Goal: Communication & Community: Share content

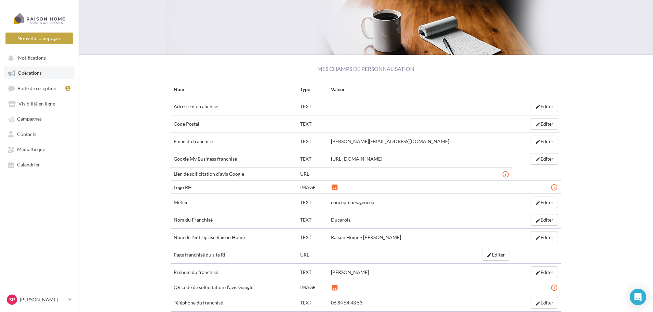
click at [35, 68] on link "Opérations" at bounding box center [39, 72] width 70 height 12
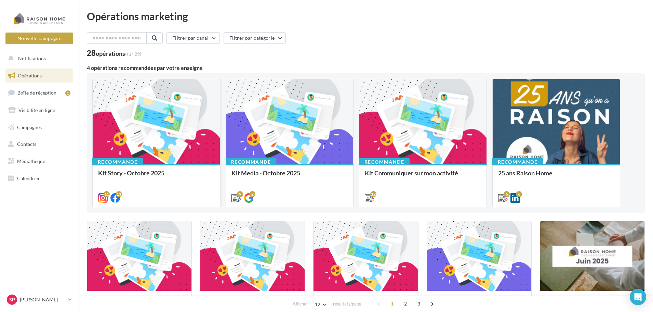
click at [140, 123] on div at bounding box center [156, 122] width 127 height 86
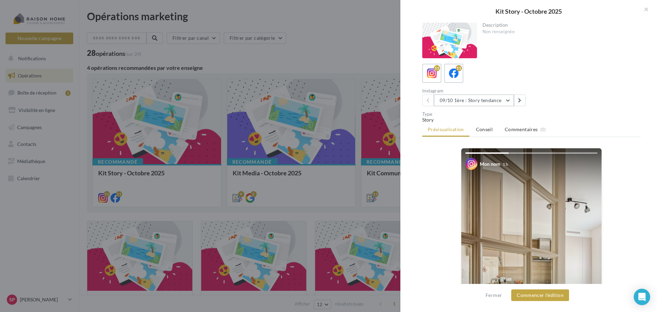
click at [509, 99] on button "09/10 1ère : Story tendance" at bounding box center [474, 100] width 80 height 12
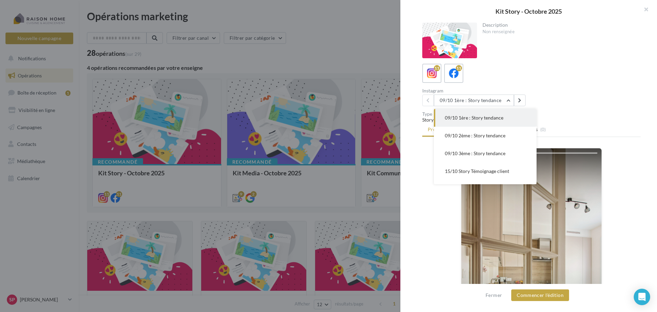
click at [509, 117] on button "09/10 1ère : Story tendance" at bounding box center [485, 118] width 103 height 18
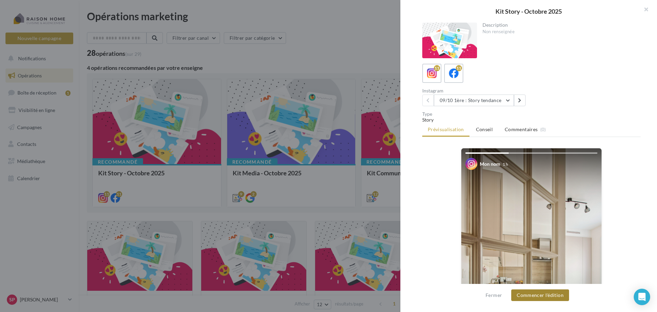
click at [541, 295] on button "Commencer l'édition" at bounding box center [540, 295] width 58 height 12
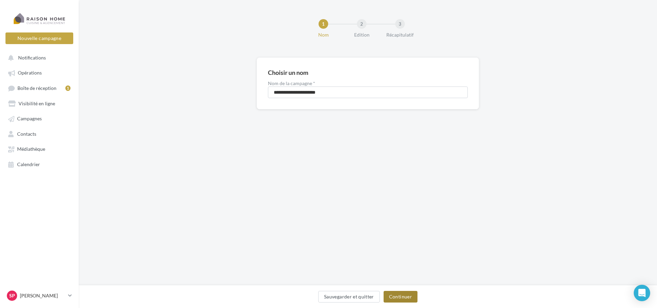
click at [402, 300] on button "Continuer" at bounding box center [400, 297] width 34 height 12
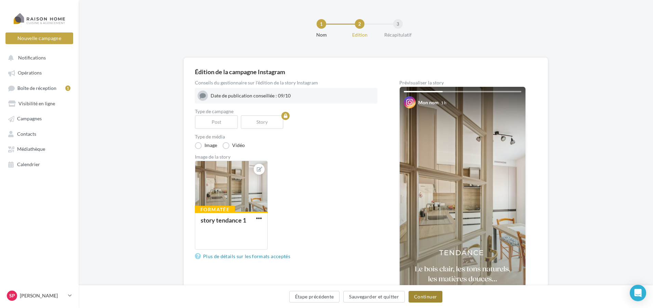
click at [426, 296] on button "Continuer" at bounding box center [426, 297] width 34 height 12
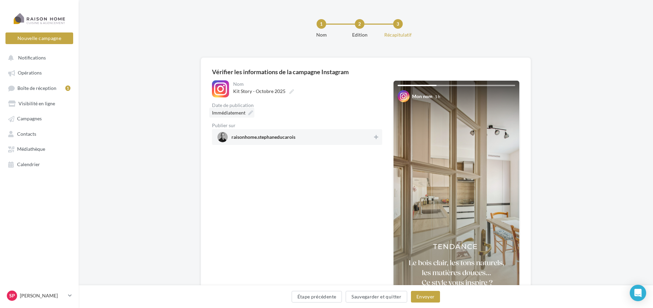
click at [245, 115] on span "Immédiatement" at bounding box center [229, 113] width 34 height 6
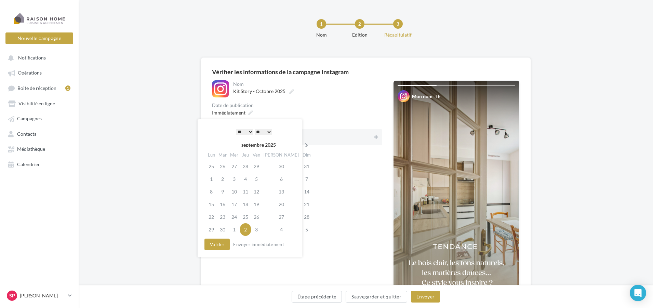
click at [302, 144] on icon at bounding box center [306, 145] width 9 height 5
click at [248, 182] on td "9" at bounding box center [245, 179] width 11 height 13
click at [250, 130] on select "* * * * * * * * * * ** ** ** ** ** ** ** ** ** ** ** ** ** **" at bounding box center [244, 131] width 17 height 5
click at [221, 247] on button "Valider" at bounding box center [217, 245] width 25 height 12
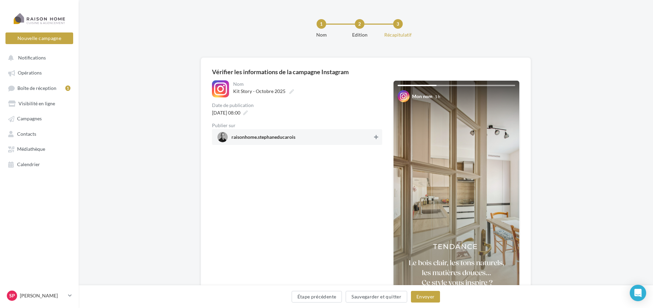
click at [377, 139] on icon at bounding box center [376, 137] width 4 height 5
click at [426, 293] on button "Envoyer" at bounding box center [425, 297] width 29 height 12
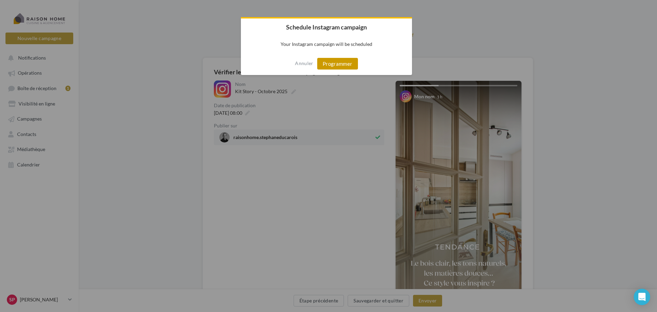
click at [352, 63] on button "Programmer" at bounding box center [337, 64] width 41 height 12
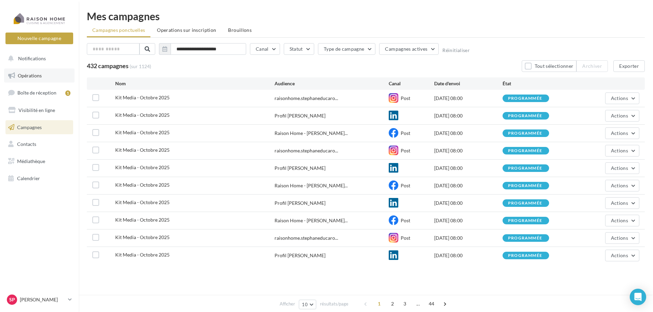
click at [32, 77] on span "Opérations" at bounding box center [30, 76] width 24 height 6
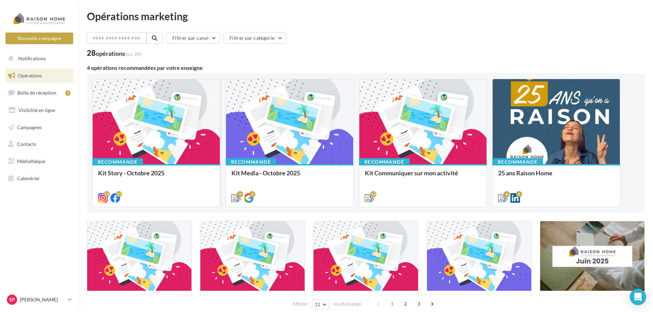
click at [133, 134] on div at bounding box center [156, 122] width 127 height 86
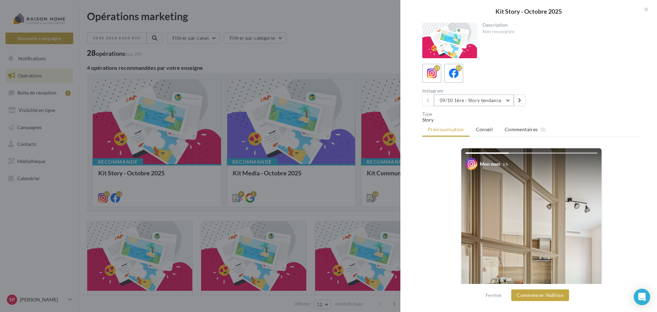
click at [507, 98] on button "09/10 1ère : Story tendance" at bounding box center [474, 100] width 80 height 12
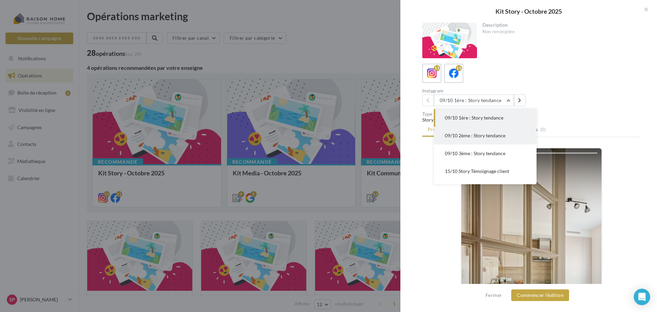
click at [506, 140] on button "09/10 2ème : Story tendance" at bounding box center [485, 136] width 103 height 18
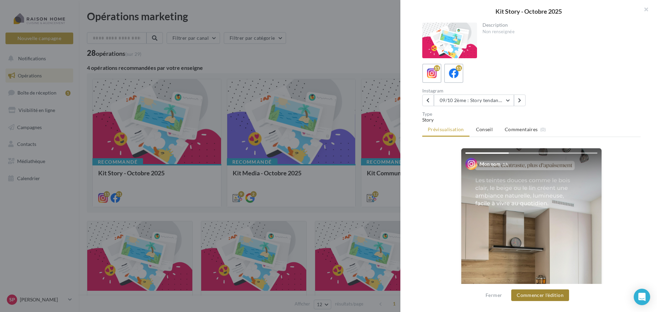
click at [554, 293] on button "Commencer l'édition" at bounding box center [540, 295] width 58 height 12
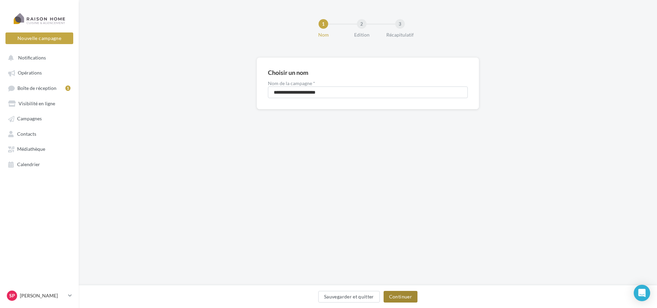
click at [411, 294] on button "Continuer" at bounding box center [400, 297] width 34 height 12
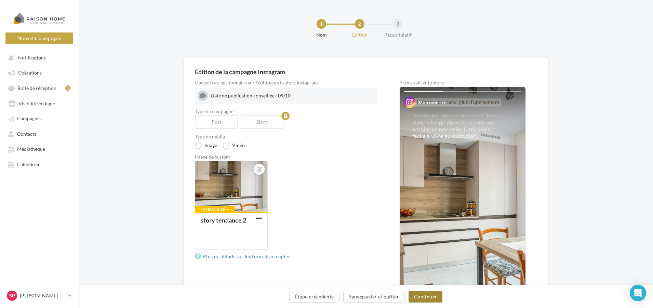
click at [411, 294] on button "Continuer" at bounding box center [426, 297] width 34 height 12
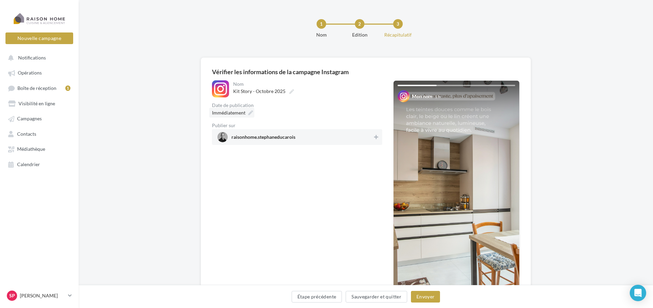
click at [245, 111] on span "Immédiatement" at bounding box center [229, 113] width 34 height 6
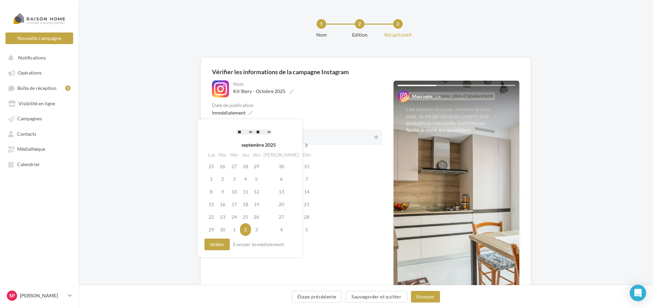
click at [302, 144] on icon at bounding box center [306, 145] width 9 height 5
click at [245, 179] on td "9" at bounding box center [245, 179] width 11 height 13
click at [249, 133] on select "* * * * * * * * * * ** ** ** ** ** ** ** ** ** ** ** ** ** **" at bounding box center [244, 131] width 17 height 5
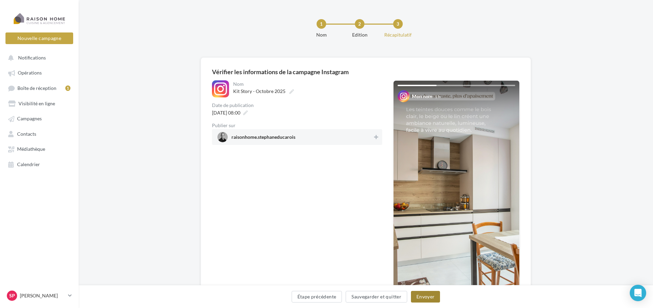
click at [426, 297] on button "Envoyer" at bounding box center [425, 297] width 29 height 12
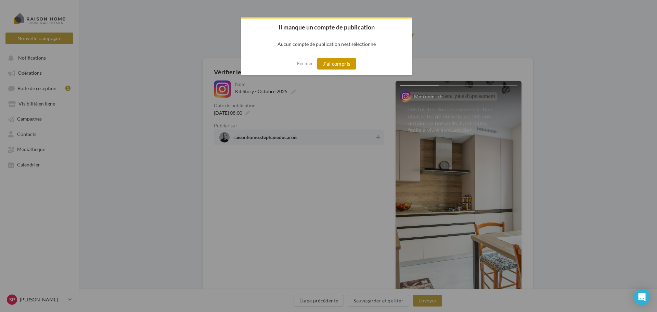
click at [336, 65] on button "J'ai compris" at bounding box center [336, 64] width 39 height 12
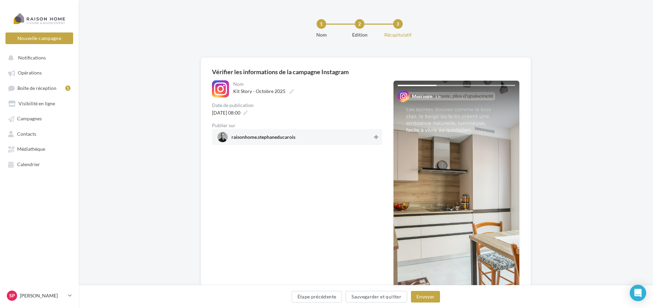
click at [374, 137] on icon at bounding box center [376, 137] width 4 height 5
click at [433, 299] on button "Envoyer" at bounding box center [425, 297] width 29 height 12
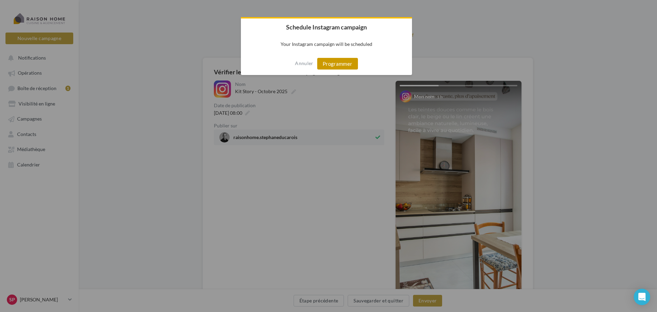
click at [340, 62] on button "Programmer" at bounding box center [337, 64] width 41 height 12
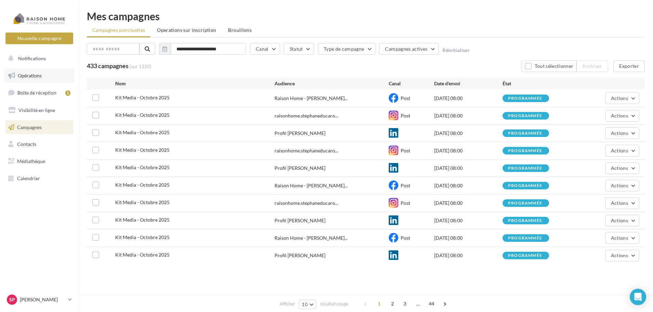
click at [29, 79] on link "Opérations" at bounding box center [39, 75] width 70 height 14
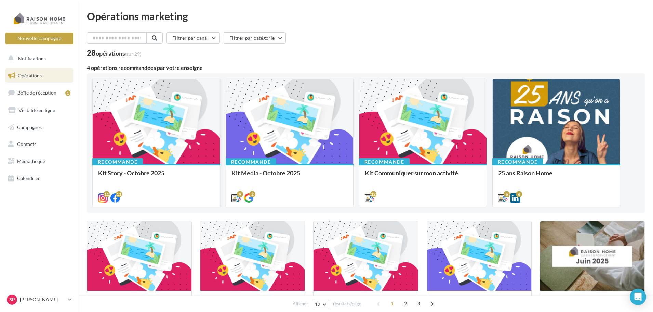
click at [141, 143] on div at bounding box center [156, 122] width 127 height 86
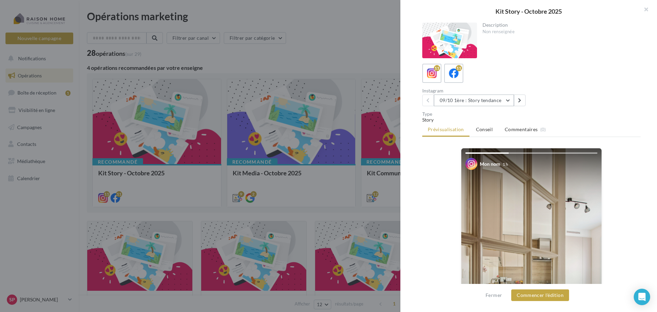
click at [511, 103] on button "09/10 1ère : Story tendance" at bounding box center [474, 100] width 80 height 12
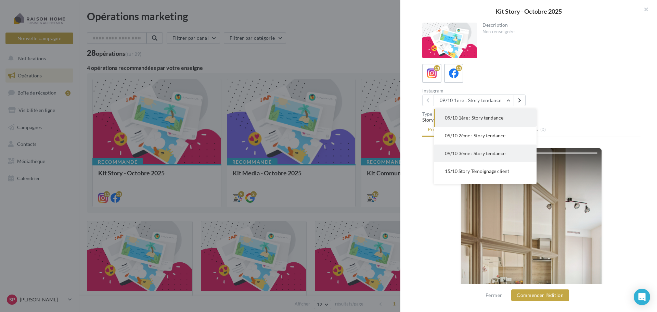
click at [491, 160] on button "09/10 3ème : Story tendance" at bounding box center [485, 153] width 103 height 18
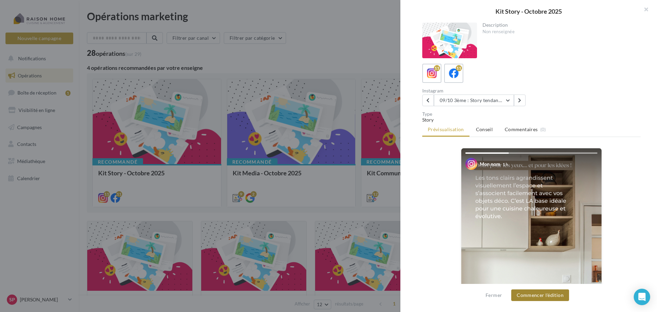
click at [537, 298] on button "Commencer l'édition" at bounding box center [540, 295] width 58 height 12
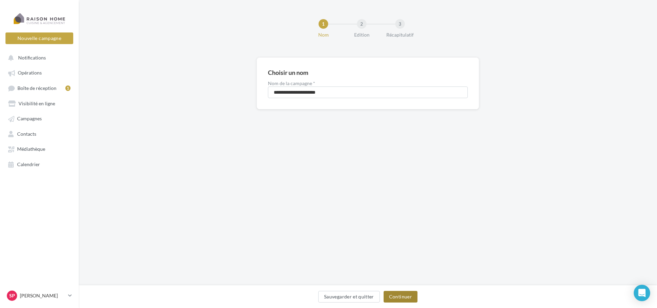
click at [408, 296] on button "Continuer" at bounding box center [400, 297] width 34 height 12
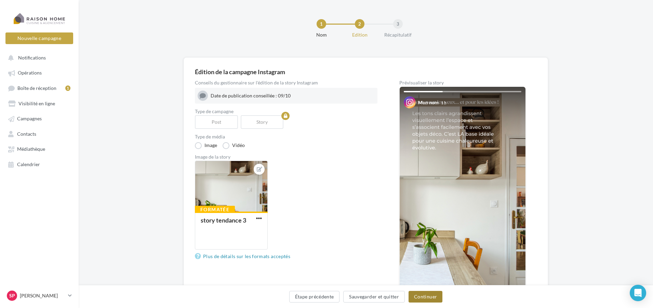
click at [420, 298] on button "Continuer" at bounding box center [426, 297] width 34 height 12
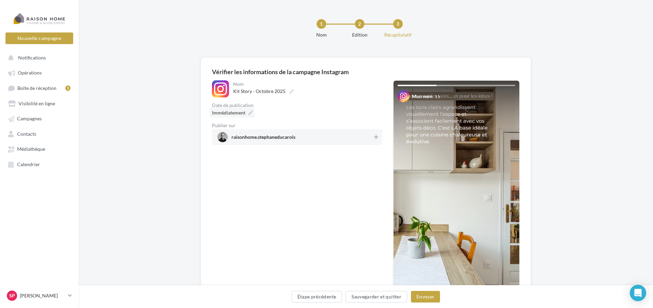
click at [242, 112] on span "Immédiatement" at bounding box center [229, 113] width 34 height 6
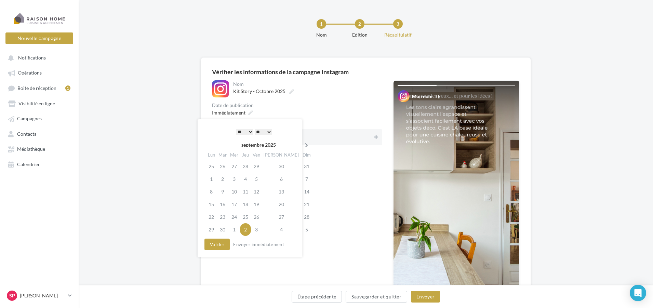
click at [302, 146] on icon at bounding box center [306, 145] width 9 height 5
click at [251, 179] on td "9" at bounding box center [245, 179] width 11 height 13
click at [249, 132] on select "* * * * * * * * * * ** ** ** ** ** ** ** ** ** ** ** ** ** **" at bounding box center [244, 131] width 17 height 5
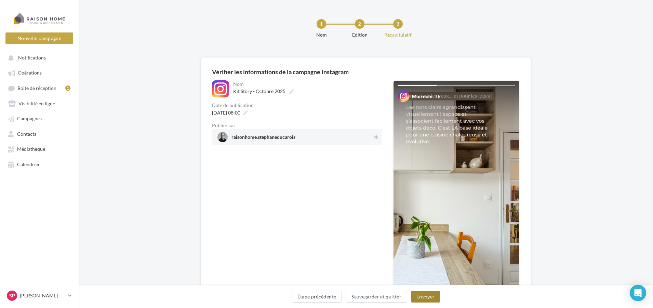
click at [427, 299] on button "Envoyer" at bounding box center [425, 297] width 29 height 12
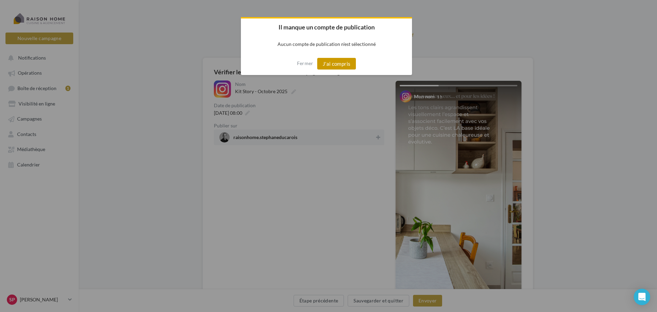
click at [327, 69] on button "J'ai compris" at bounding box center [336, 64] width 39 height 12
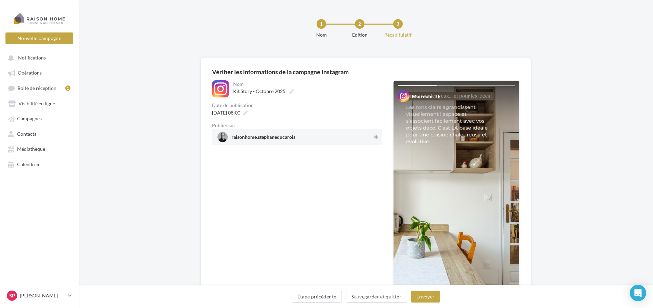
click at [374, 136] on icon at bounding box center [376, 137] width 4 height 5
click at [427, 294] on button "Envoyer" at bounding box center [425, 297] width 29 height 12
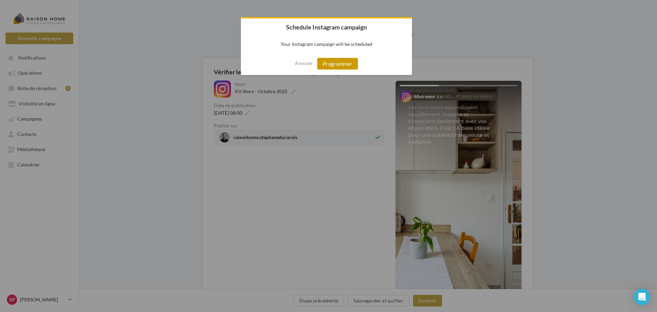
click at [346, 61] on button "Programmer" at bounding box center [337, 64] width 41 height 12
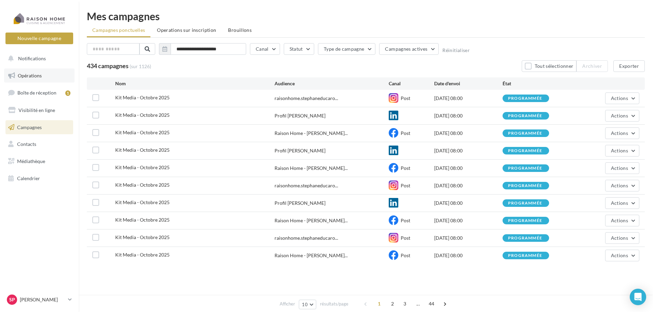
click at [39, 77] on span "Opérations" at bounding box center [30, 76] width 24 height 6
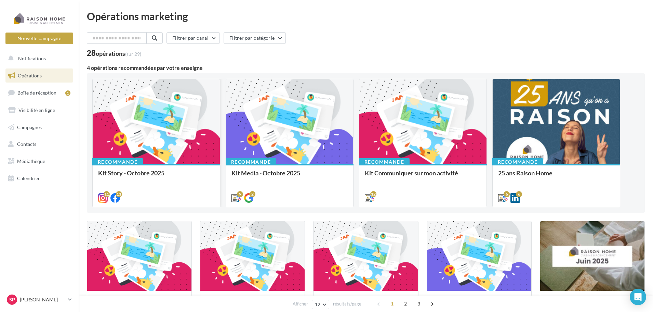
click at [133, 142] on div at bounding box center [156, 122] width 127 height 86
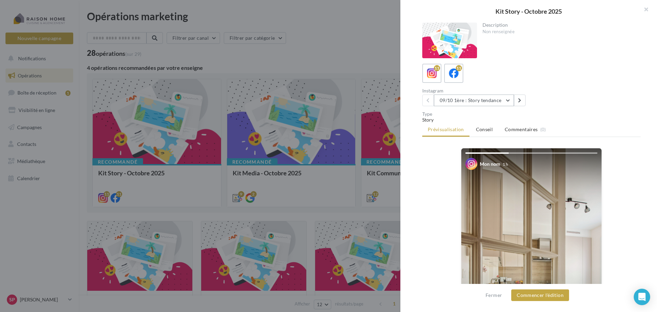
click at [509, 101] on button "09/10 1ère : Story tendance" at bounding box center [474, 100] width 80 height 12
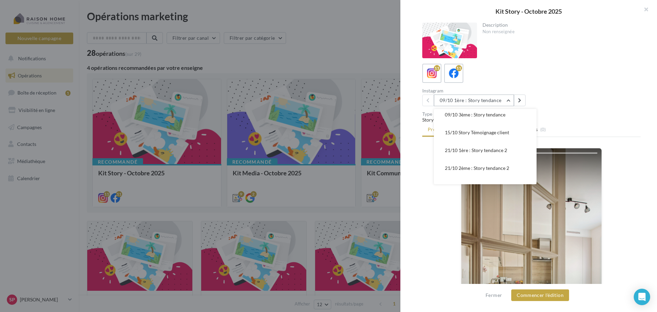
scroll to position [40, 0]
click at [504, 131] on span "15/10 Story Témoignage client" at bounding box center [477, 131] width 64 height 6
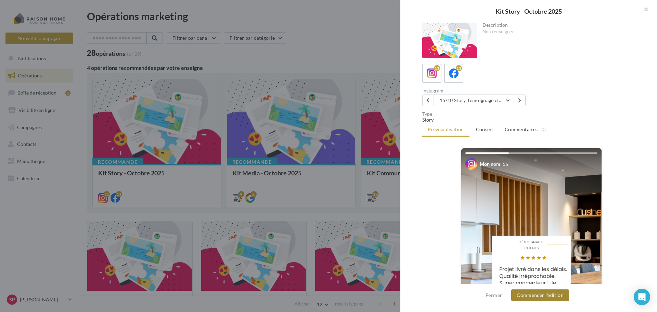
click at [557, 295] on button "Commencer l'édition" at bounding box center [540, 295] width 58 height 12
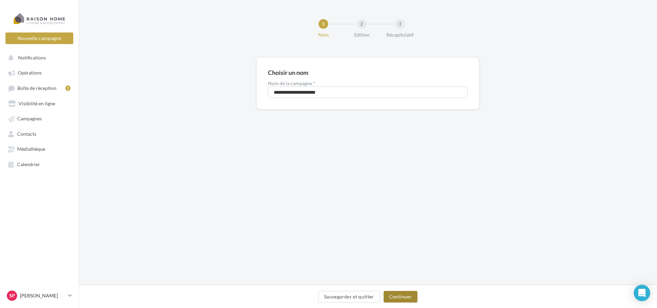
click at [406, 297] on button "Continuer" at bounding box center [400, 297] width 34 height 12
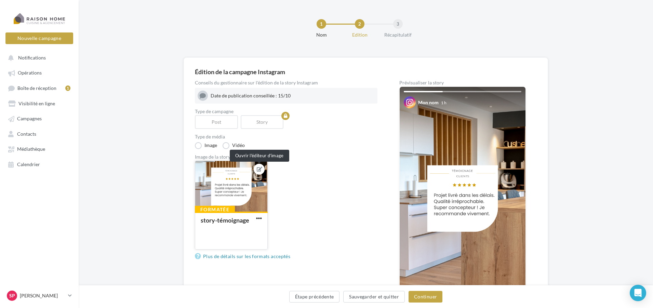
click at [260, 168] on icon at bounding box center [259, 169] width 5 height 5
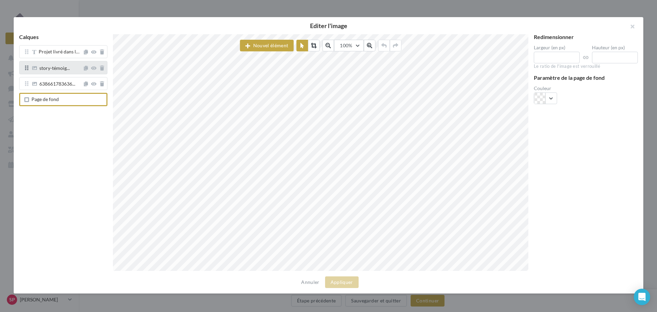
click at [71, 68] on span "story-témoig..." at bounding box center [57, 67] width 52 height 5
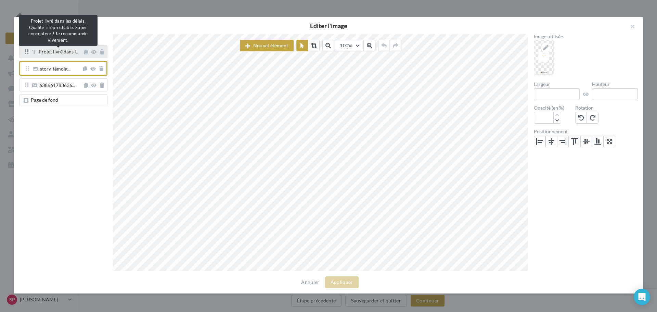
click at [56, 54] on div "Projet livré dans l…" at bounding box center [59, 52] width 41 height 6
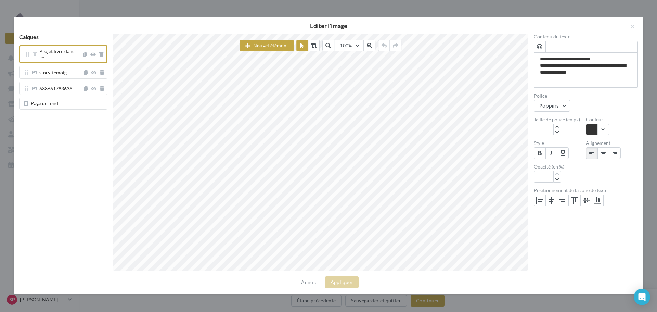
drag, startPoint x: 597, startPoint y: 75, endPoint x: 537, endPoint y: 57, distance: 62.1
click at [537, 57] on textarea "**********" at bounding box center [586, 70] width 104 height 36
paste textarea "**********"
type textarea "**********"
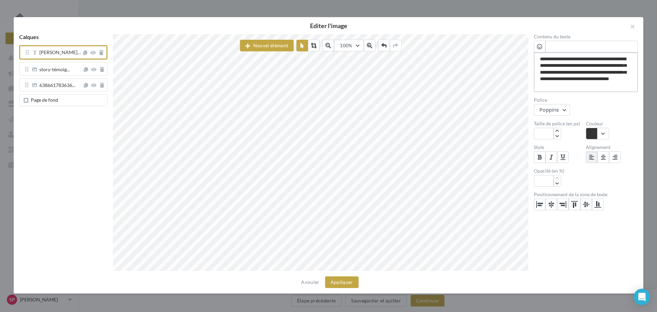
type textarea "**********"
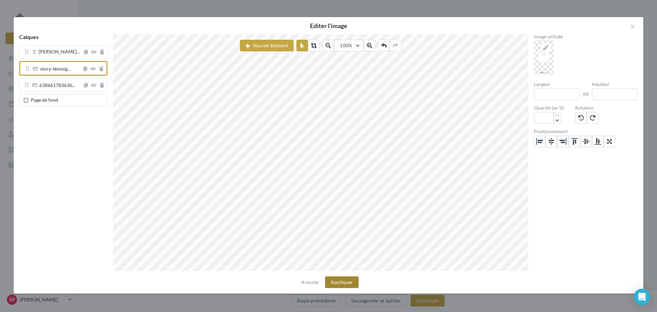
click at [348, 283] on button "Appliquer" at bounding box center [342, 282] width 34 height 12
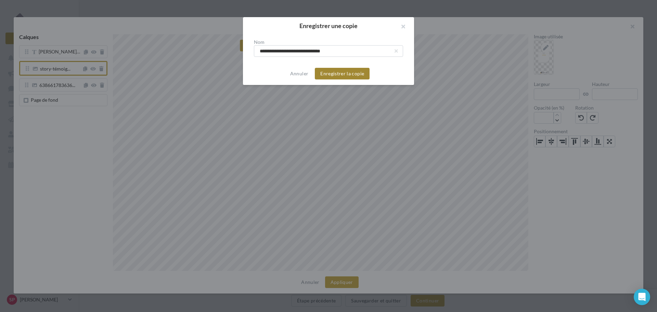
click at [349, 74] on button "Enregistrer la copie" at bounding box center [342, 74] width 55 height 12
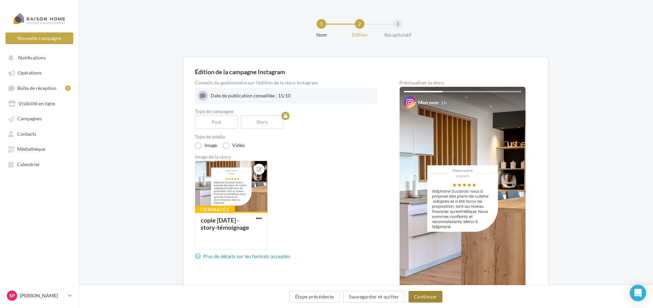
click at [426, 297] on button "Continuer" at bounding box center [426, 297] width 34 height 12
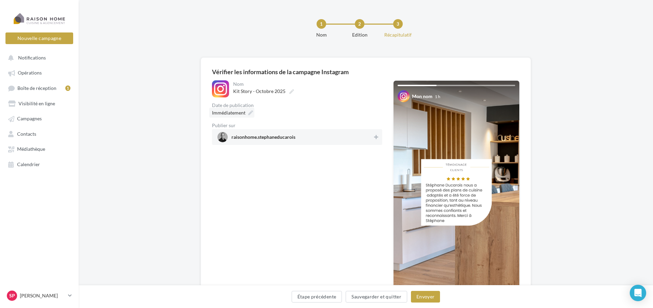
click at [247, 112] on div "Immédiatement" at bounding box center [231, 113] width 45 height 10
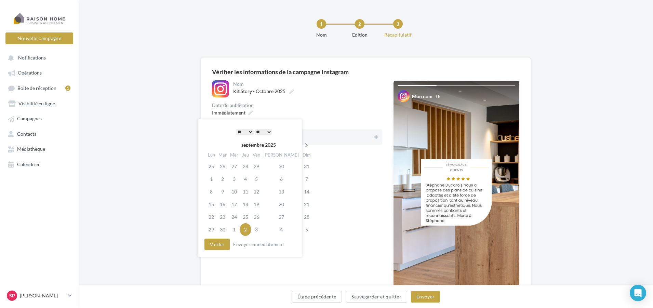
click at [302, 145] on icon at bounding box center [306, 145] width 9 height 5
click at [235, 192] on td "15" at bounding box center [235, 191] width 12 height 13
click at [249, 131] on select "* * * * * * * * * * ** ** ** ** ** ** ** ** ** ** ** ** ** **" at bounding box center [244, 131] width 17 height 5
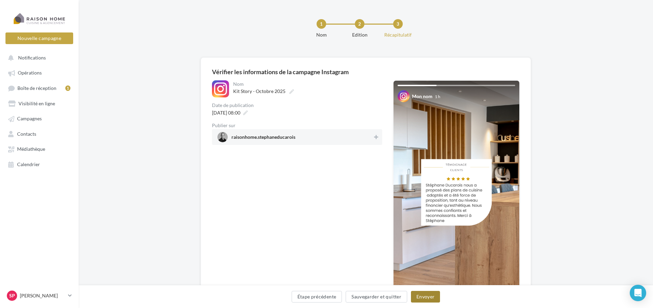
click at [421, 295] on button "Envoyer" at bounding box center [425, 297] width 29 height 12
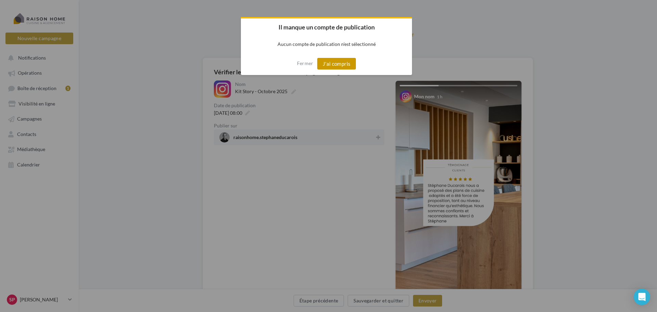
click at [335, 65] on button "J'ai compris" at bounding box center [336, 64] width 39 height 12
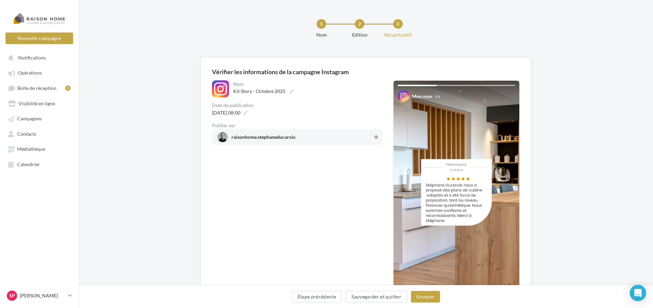
click at [374, 135] on icon at bounding box center [376, 137] width 4 height 5
click at [427, 297] on button "Envoyer" at bounding box center [425, 297] width 29 height 12
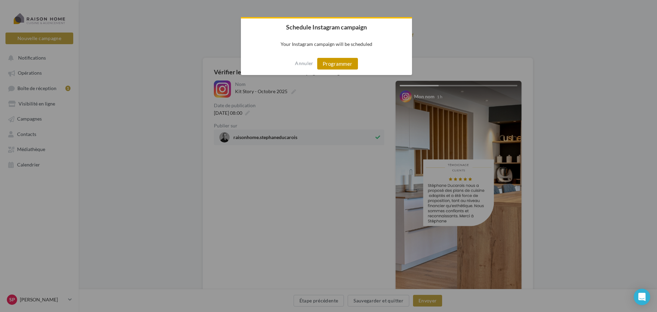
click at [343, 61] on button "Programmer" at bounding box center [337, 64] width 41 height 12
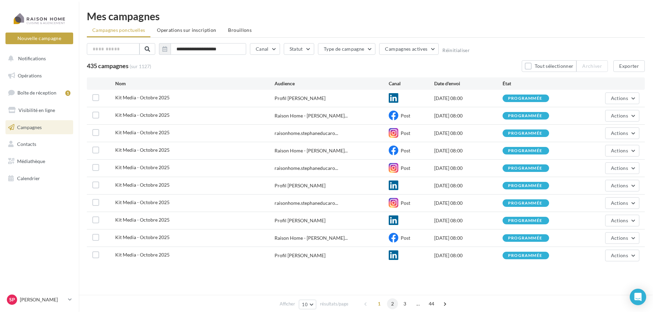
click at [393, 303] on span "2" at bounding box center [392, 303] width 11 height 11
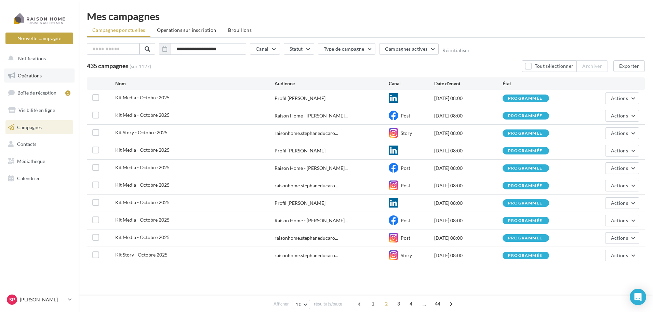
click at [23, 76] on span "Opérations" at bounding box center [30, 76] width 24 height 6
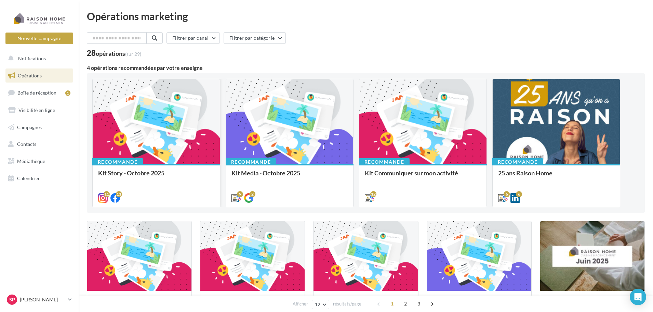
click at [140, 140] on div at bounding box center [156, 122] width 127 height 86
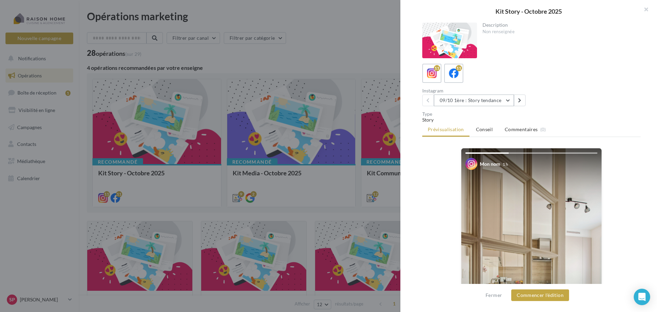
click at [509, 101] on button "09/10 1ère : Story tendance" at bounding box center [474, 100] width 80 height 12
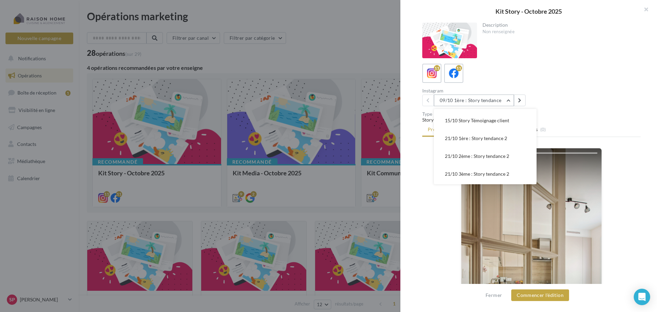
scroll to position [61, 0]
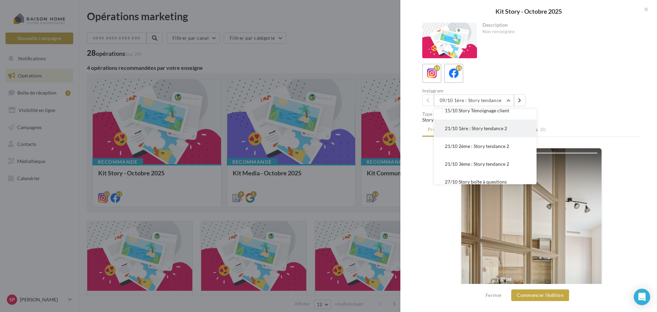
click at [499, 128] on span "21/10 1ère : Story tendance 2" at bounding box center [476, 128] width 62 height 6
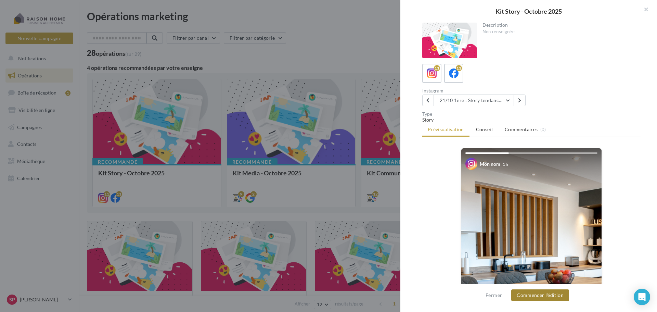
click at [555, 294] on button "Commencer l'édition" at bounding box center [540, 295] width 58 height 12
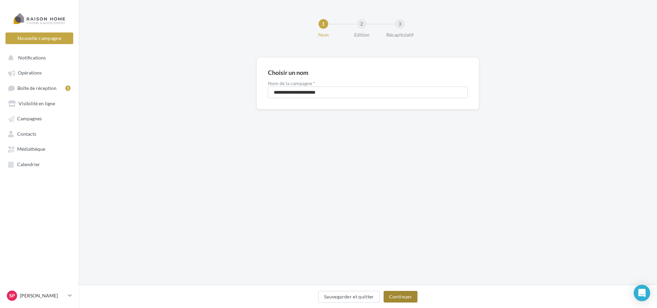
click at [404, 299] on button "Continuer" at bounding box center [400, 297] width 34 height 12
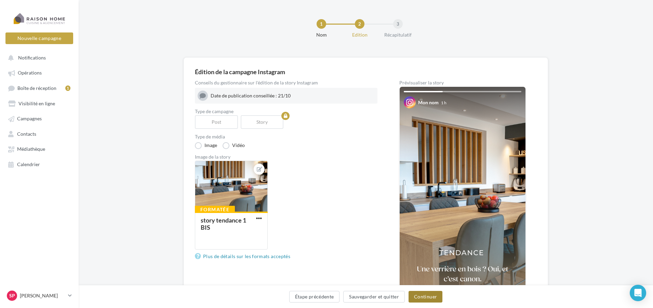
click at [427, 299] on button "Continuer" at bounding box center [426, 297] width 34 height 12
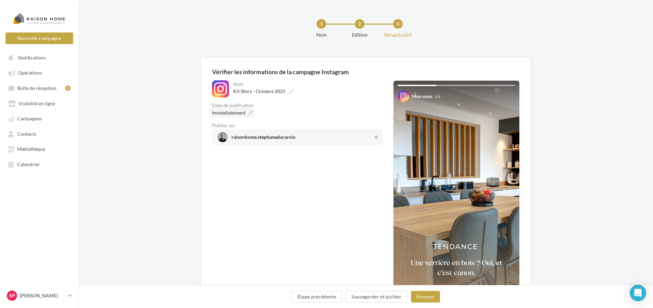
click at [244, 113] on span "Immédiatement" at bounding box center [229, 113] width 34 height 6
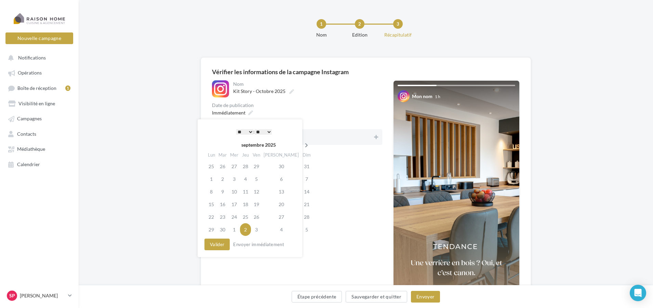
click at [302, 145] on icon at bounding box center [306, 145] width 9 height 5
click at [221, 202] on td "21" at bounding box center [223, 204] width 12 height 13
click at [251, 132] on select "* * * * * * * * * * ** ** ** ** ** ** ** ** ** ** ** ** ** **" at bounding box center [244, 131] width 17 height 5
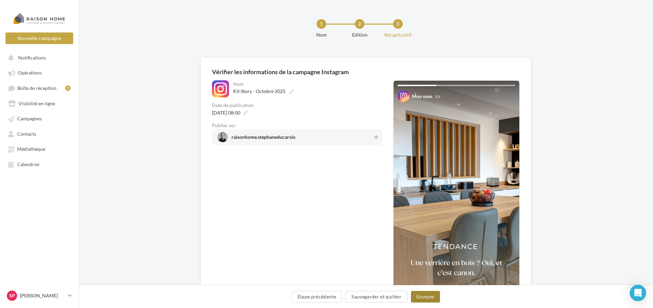
click at [425, 295] on button "Envoyer" at bounding box center [425, 297] width 29 height 12
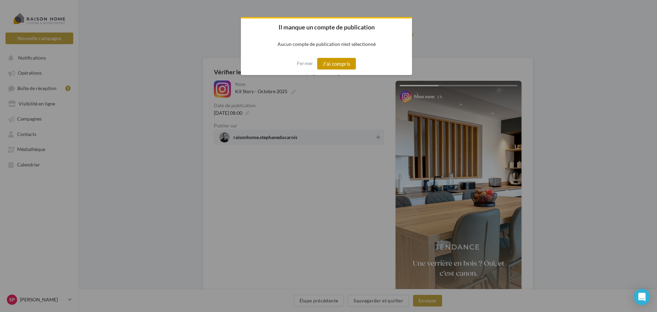
click at [343, 68] on button "J'ai compris" at bounding box center [336, 64] width 39 height 12
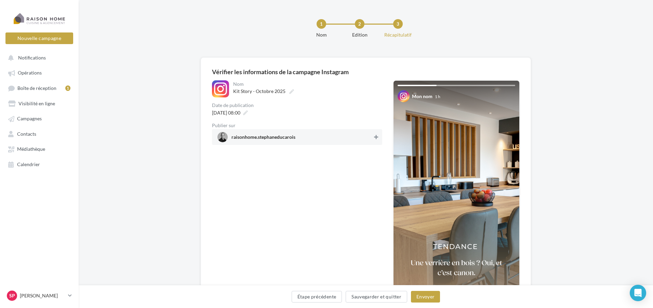
click at [373, 136] on button at bounding box center [376, 137] width 7 height 8
click at [426, 298] on button "Envoyer" at bounding box center [425, 297] width 29 height 12
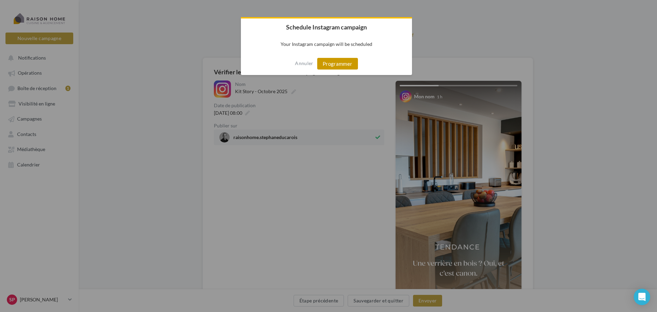
click at [342, 68] on button "Programmer" at bounding box center [337, 64] width 41 height 12
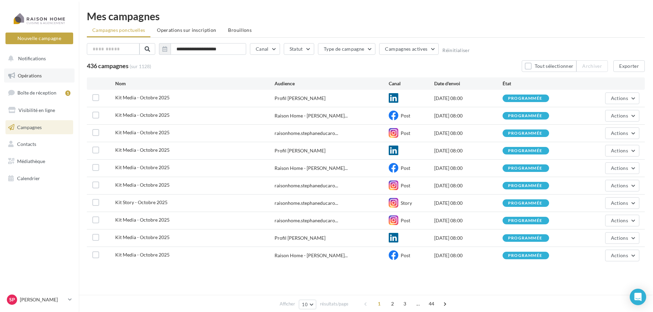
click at [41, 77] on span "Opérations" at bounding box center [30, 76] width 24 height 6
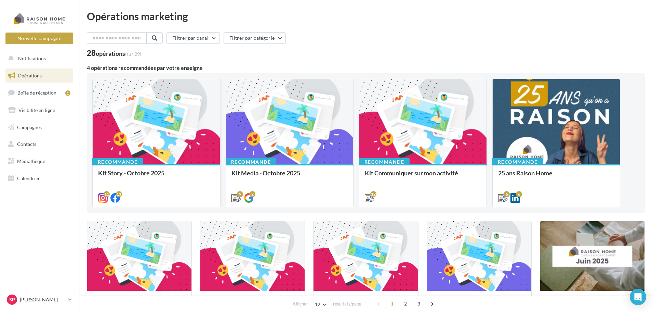
click at [121, 125] on div at bounding box center [156, 122] width 127 height 86
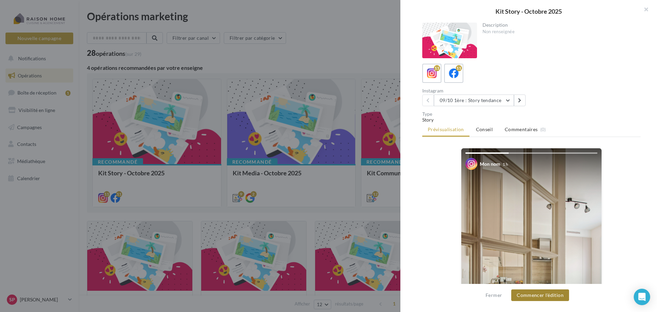
click at [527, 292] on button "Commencer l'édition" at bounding box center [540, 295] width 58 height 12
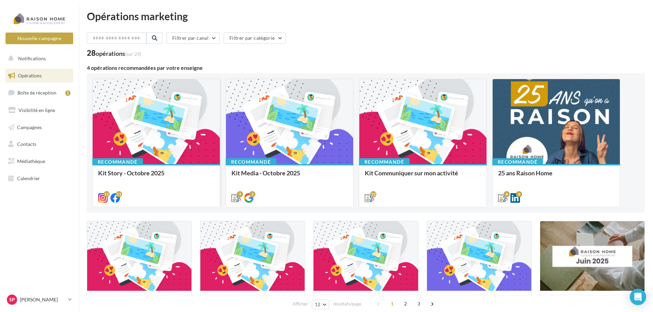
click at [106, 129] on div at bounding box center [156, 122] width 127 height 86
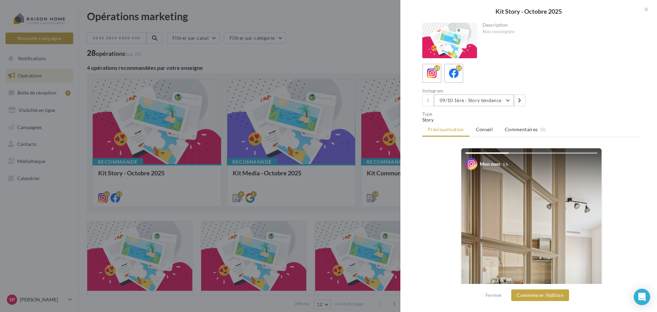
click at [507, 100] on button "09/10 1ère : Story tendance" at bounding box center [474, 100] width 80 height 12
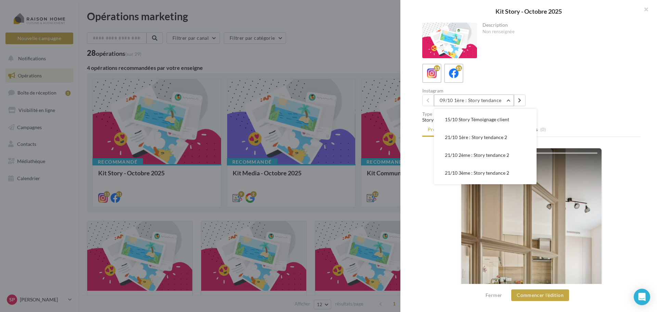
scroll to position [59, 0]
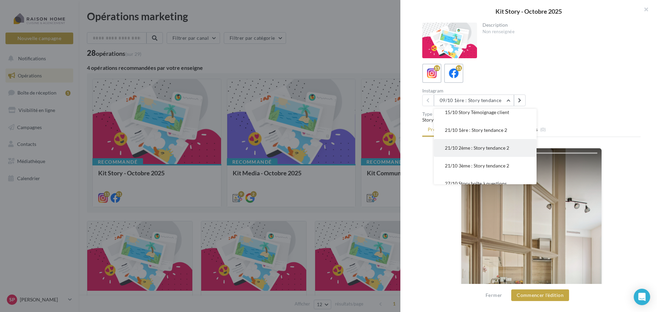
click at [495, 151] on button "21/10 2ème : Story tendance 2" at bounding box center [485, 148] width 103 height 18
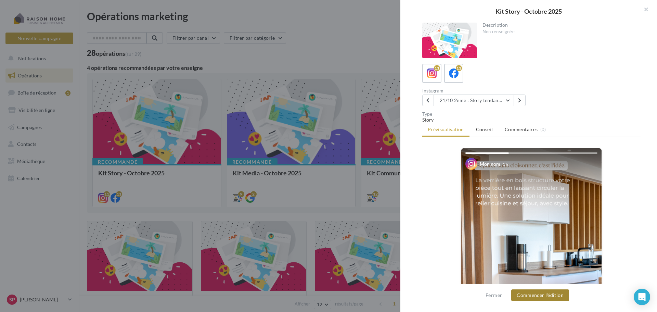
click at [532, 297] on button "Commencer l'édition" at bounding box center [540, 295] width 58 height 12
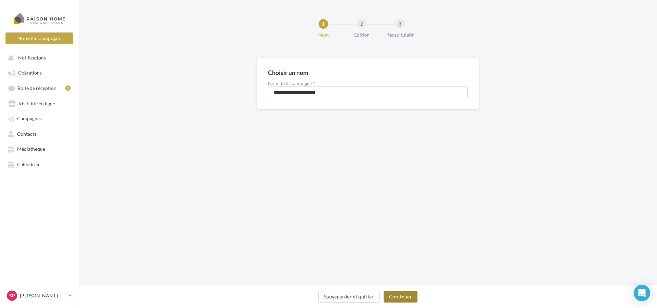
click at [396, 297] on button "Continuer" at bounding box center [400, 297] width 34 height 12
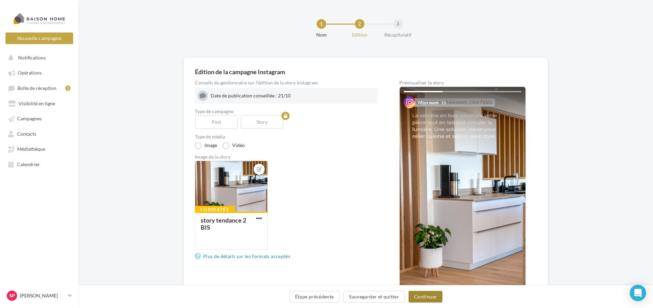
click at [429, 299] on button "Continuer" at bounding box center [426, 297] width 34 height 12
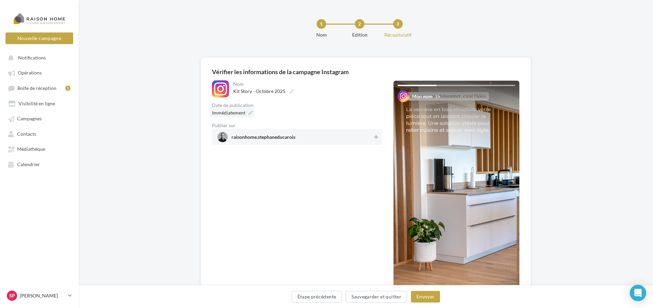
click at [242, 112] on span "Immédiatement" at bounding box center [229, 113] width 34 height 6
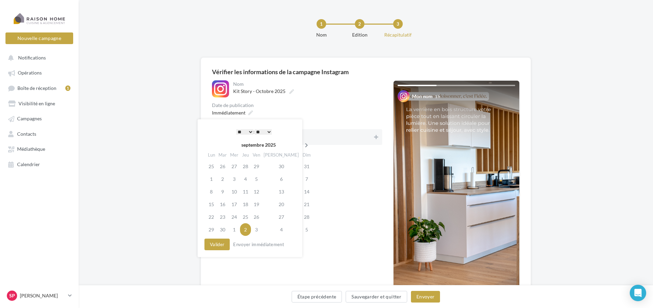
click at [302, 145] on icon at bounding box center [306, 145] width 9 height 5
click at [226, 205] on td "21" at bounding box center [223, 204] width 12 height 13
click at [250, 131] on select "* * * * * * * * * * ** ** ** ** ** ** ** ** ** ** ** ** ** **" at bounding box center [244, 131] width 17 height 5
click at [219, 243] on button "Valider" at bounding box center [217, 245] width 25 height 12
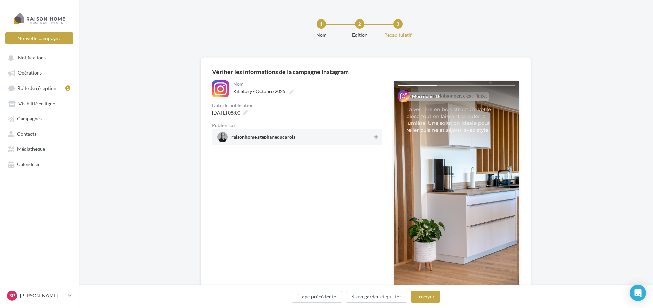
click at [375, 136] on icon at bounding box center [376, 137] width 4 height 5
click at [425, 297] on button "Envoyer" at bounding box center [425, 297] width 29 height 12
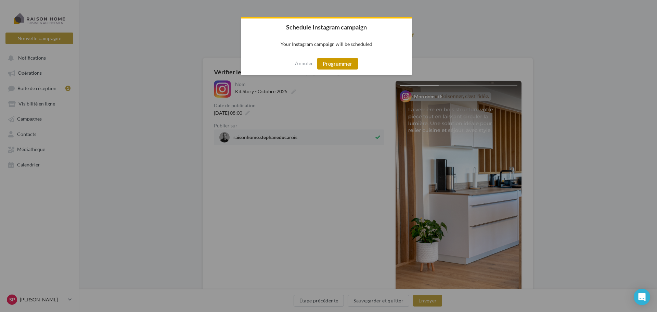
click at [333, 66] on button "Programmer" at bounding box center [337, 64] width 41 height 12
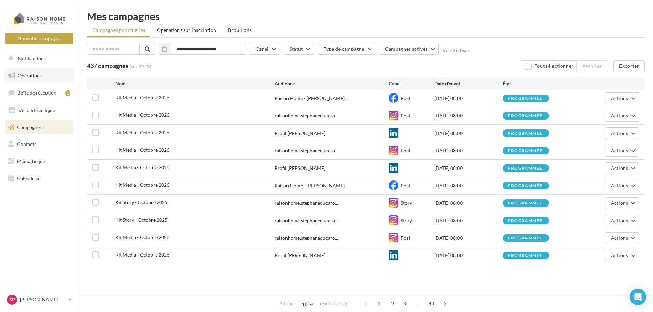
click at [49, 78] on link "Opérations" at bounding box center [39, 75] width 70 height 14
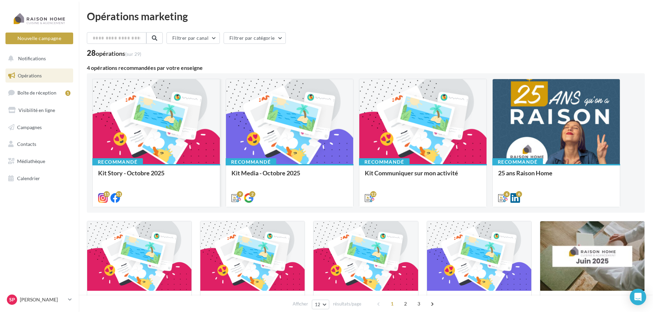
click at [161, 137] on div at bounding box center [156, 122] width 127 height 86
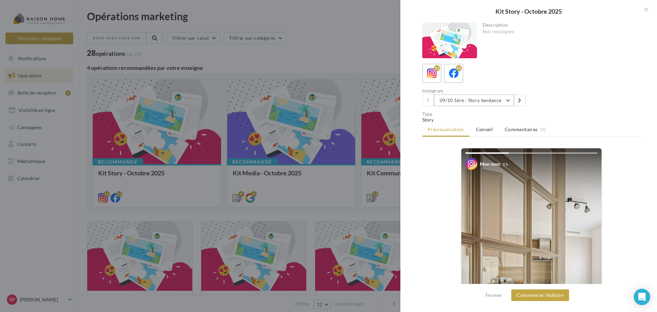
click at [508, 101] on button "09/10 1ère : Story tendance" at bounding box center [474, 100] width 80 height 12
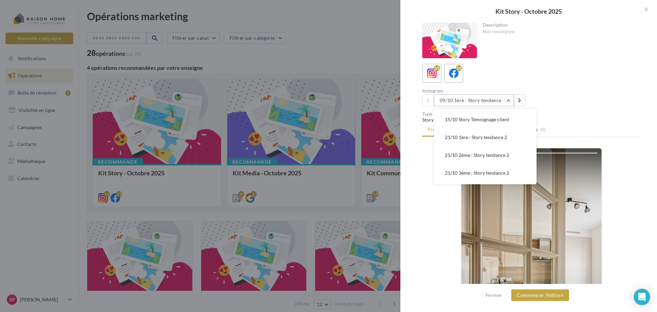
scroll to position [55, 0]
click at [508, 151] on button "21/10 2ème : Story tendance 2" at bounding box center [485, 152] width 103 height 18
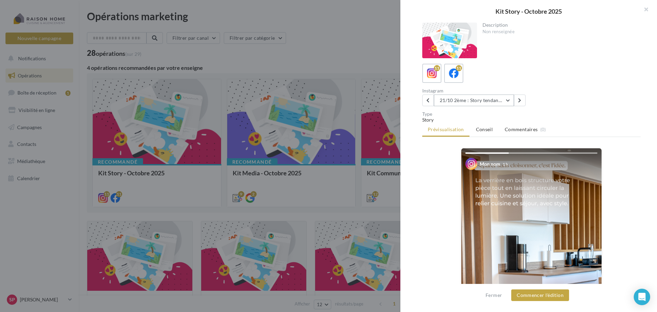
click at [508, 100] on button "21/10 2ème : Story tendance 2" at bounding box center [474, 100] width 80 height 12
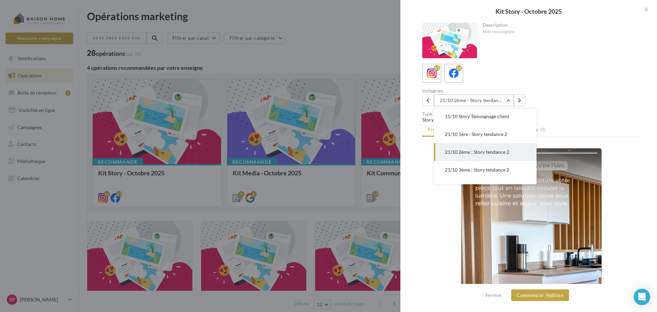
scroll to position [71, 0]
click at [487, 151] on span "21/10 3ème : Story tendance 2" at bounding box center [477, 153] width 64 height 6
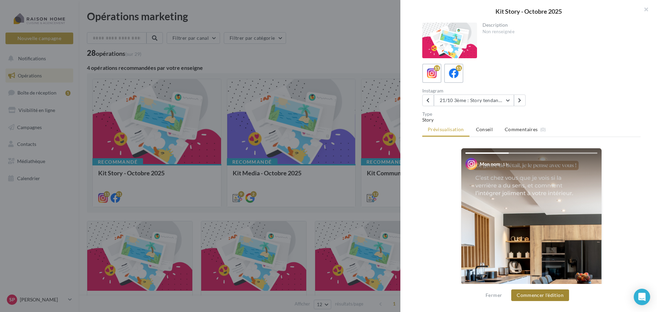
click at [546, 298] on button "Commencer l'édition" at bounding box center [540, 295] width 58 height 12
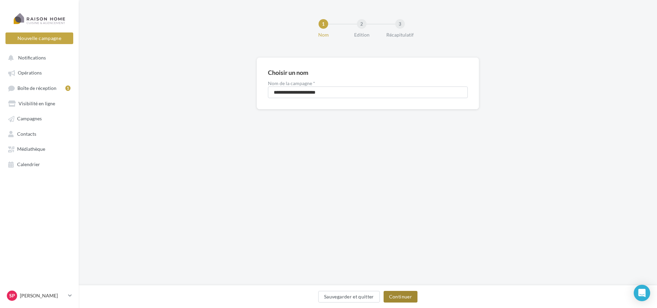
click at [398, 297] on button "Continuer" at bounding box center [400, 297] width 34 height 12
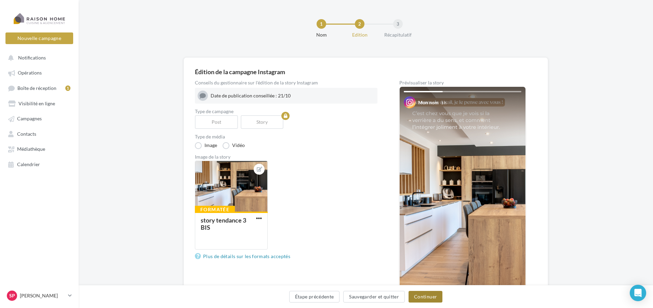
click at [427, 296] on button "Continuer" at bounding box center [426, 297] width 34 height 12
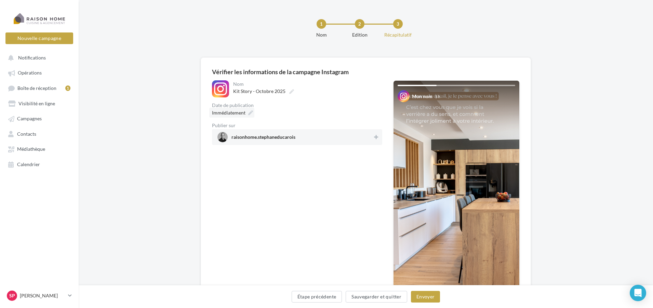
click at [241, 115] on span "Immédiatement" at bounding box center [229, 113] width 34 height 6
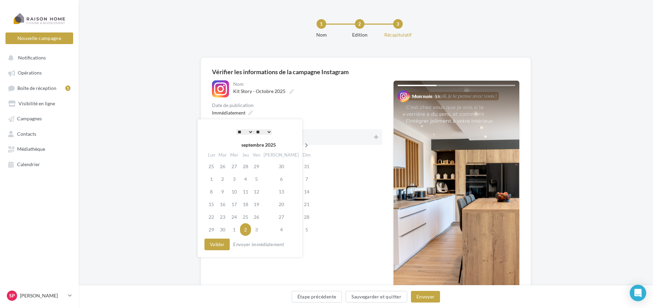
click at [302, 146] on icon at bounding box center [306, 145] width 9 height 5
click at [225, 205] on td "21" at bounding box center [223, 204] width 12 height 13
click at [249, 131] on select "* * * * * * * * * * ** ** ** ** ** ** ** ** ** ** ** ** ** **" at bounding box center [244, 131] width 17 height 5
click at [224, 245] on button "Valider" at bounding box center [217, 245] width 25 height 12
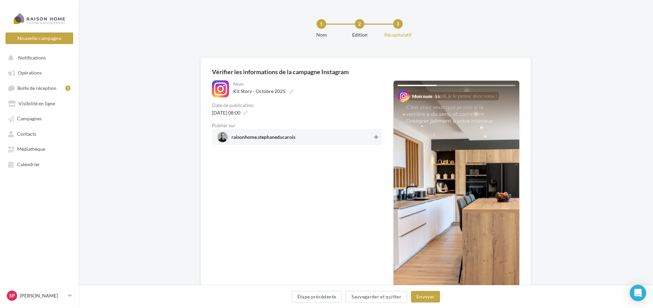
click at [377, 138] on icon at bounding box center [376, 137] width 4 height 5
click at [428, 298] on button "Envoyer" at bounding box center [425, 297] width 29 height 12
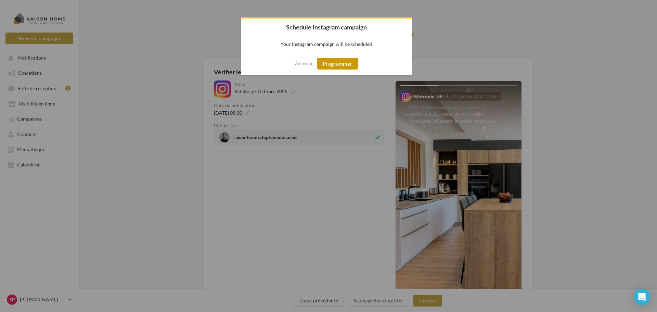
click at [327, 67] on button "Programmer" at bounding box center [337, 64] width 41 height 12
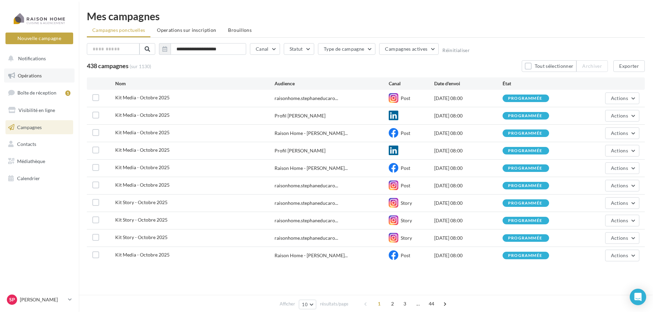
click at [36, 74] on span "Opérations" at bounding box center [30, 76] width 24 height 6
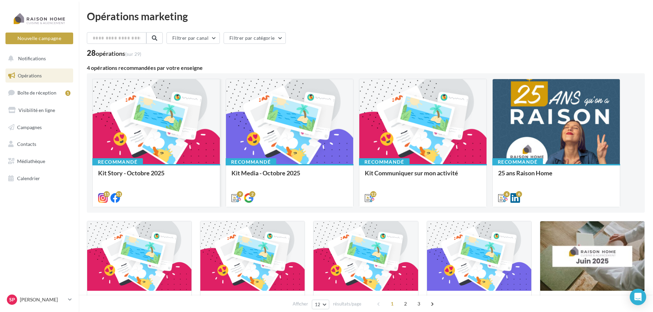
click at [148, 125] on div at bounding box center [156, 122] width 127 height 86
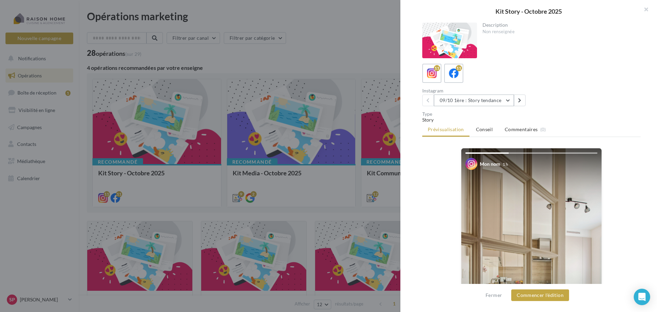
click at [509, 99] on button "09/10 1ère : Story tendance" at bounding box center [474, 100] width 80 height 12
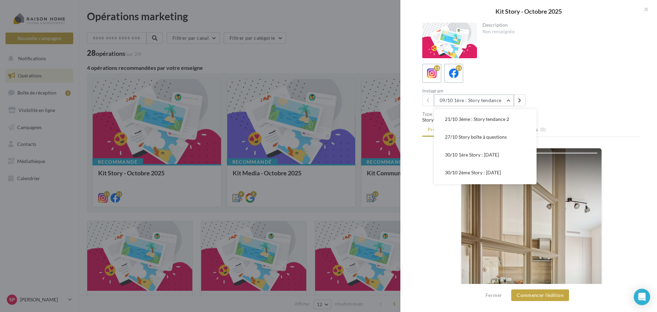
scroll to position [104, 0]
click at [499, 143] on button "27/10 Story boîte à questions" at bounding box center [485, 138] width 103 height 18
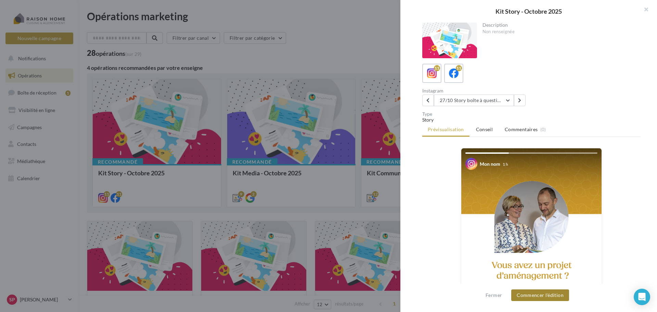
click at [548, 295] on button "Commencer l'édition" at bounding box center [540, 295] width 58 height 12
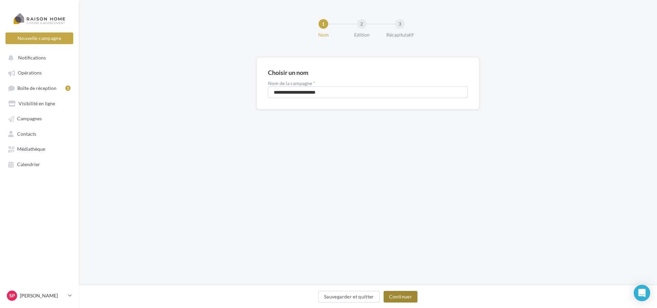
click at [411, 299] on button "Continuer" at bounding box center [400, 297] width 34 height 12
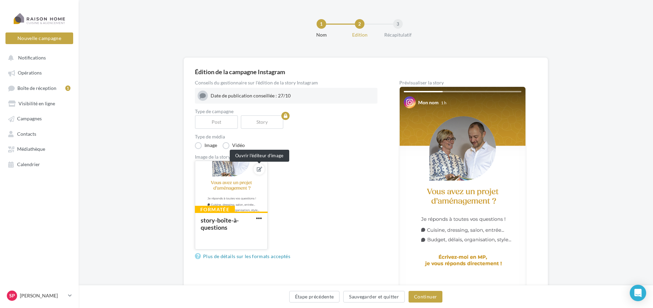
click at [259, 170] on icon at bounding box center [259, 169] width 5 height 5
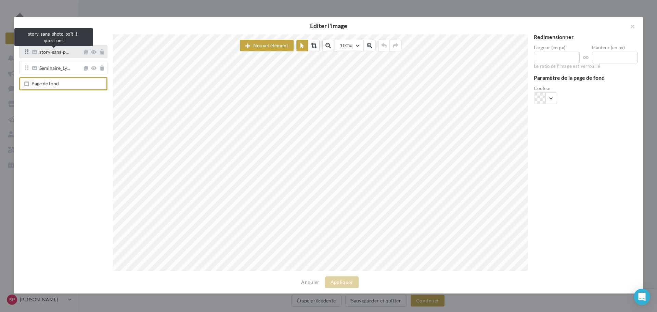
click at [65, 54] on span "story-sans-p..." at bounding box center [53, 53] width 29 height 6
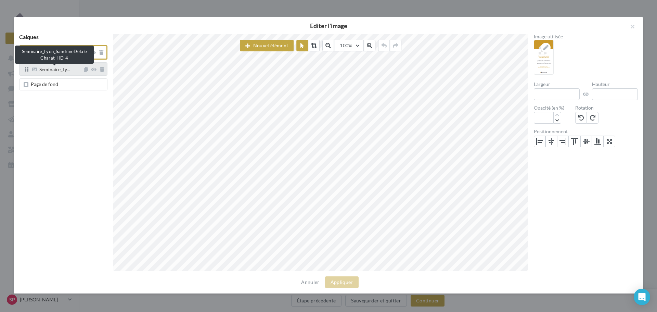
click at [61, 69] on span "Seminaire_Ly..." at bounding box center [54, 70] width 30 height 6
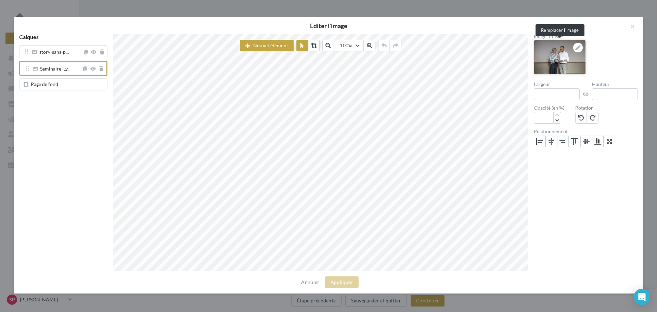
click at [578, 46] on icon at bounding box center [577, 47] width 5 height 5
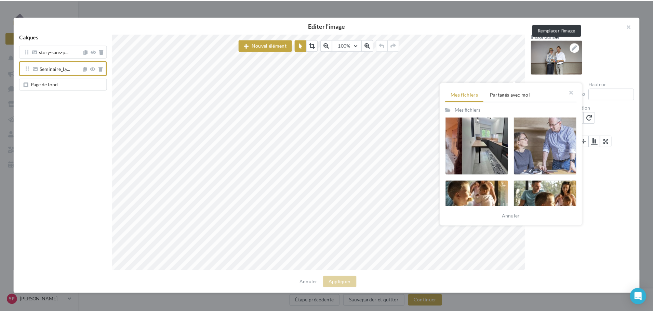
scroll to position [1368, 0]
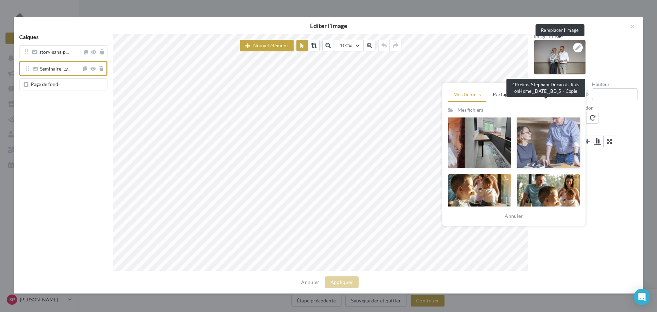
click at [543, 138] on div at bounding box center [548, 138] width 63 height 62
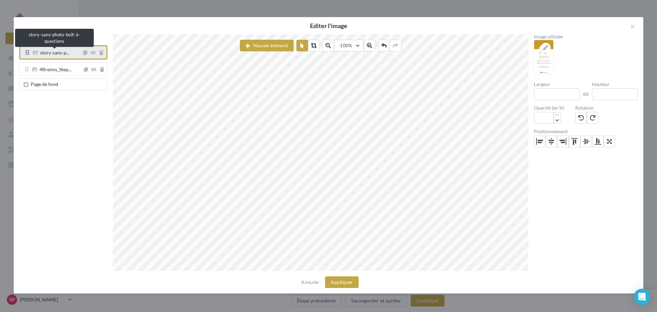
click at [56, 55] on span "story-sans-p..." at bounding box center [54, 53] width 29 height 6
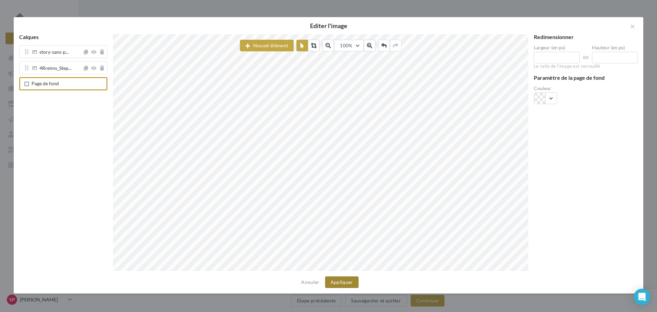
click at [343, 284] on button "Appliquer" at bounding box center [342, 282] width 34 height 12
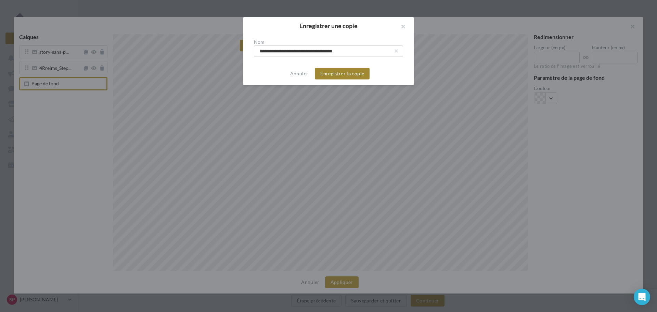
click at [340, 75] on button "Enregistrer la copie" at bounding box center [342, 74] width 55 height 12
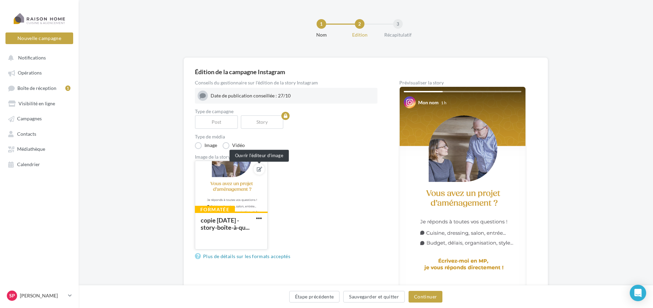
click at [260, 170] on icon at bounding box center [259, 169] width 5 height 5
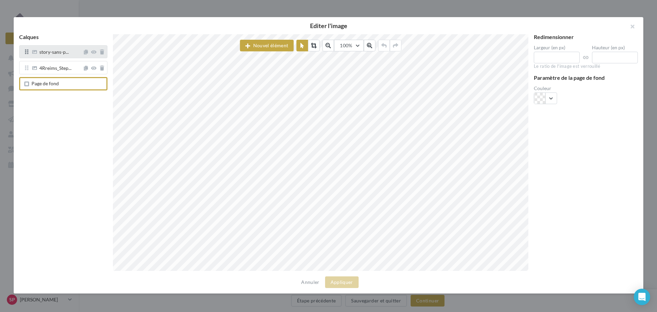
click at [68, 52] on span "story-sans-p..." at bounding box center [57, 51] width 52 height 5
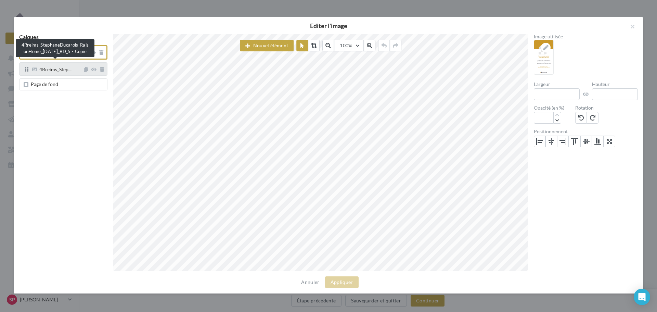
click at [67, 69] on span "4Rreims_Step..." at bounding box center [55, 70] width 32 height 6
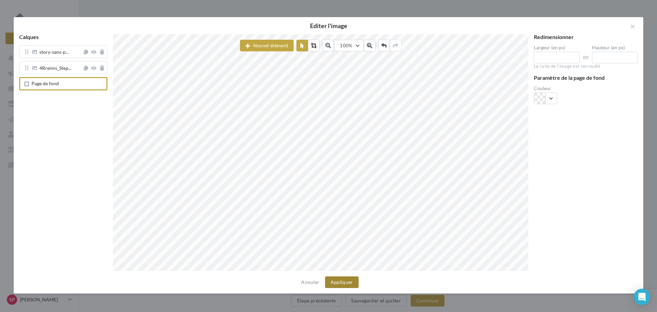
click at [345, 282] on button "Appliquer" at bounding box center [342, 282] width 34 height 12
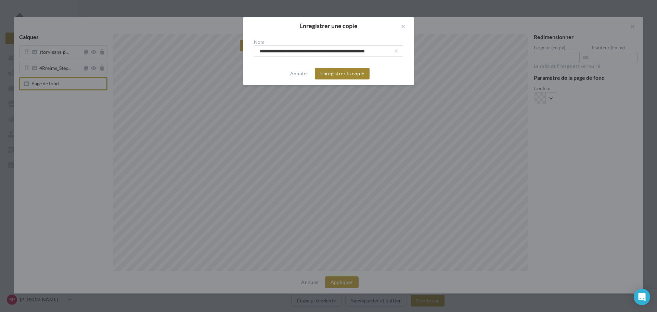
click at [347, 74] on button "Enregistrer la copie" at bounding box center [342, 74] width 55 height 12
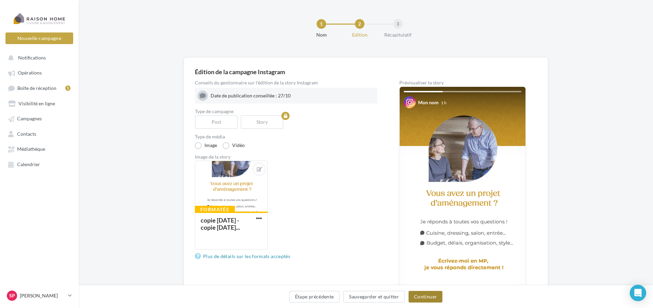
click at [429, 296] on button "Continuer" at bounding box center [426, 297] width 34 height 12
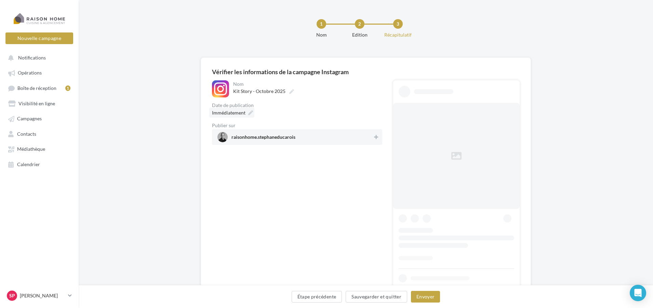
click at [239, 114] on span "Immédiatement" at bounding box center [229, 113] width 34 height 6
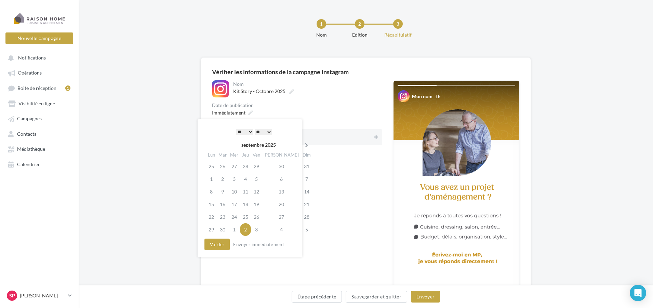
click at [302, 144] on icon at bounding box center [306, 145] width 9 height 5
click at [212, 213] on td "27" at bounding box center [211, 217] width 11 height 13
click at [251, 131] on select "* * * * * * * * * * ** ** ** ** ** ** ** ** ** ** ** ** ** **" at bounding box center [244, 131] width 17 height 5
click at [220, 244] on button "Valider" at bounding box center [217, 245] width 25 height 12
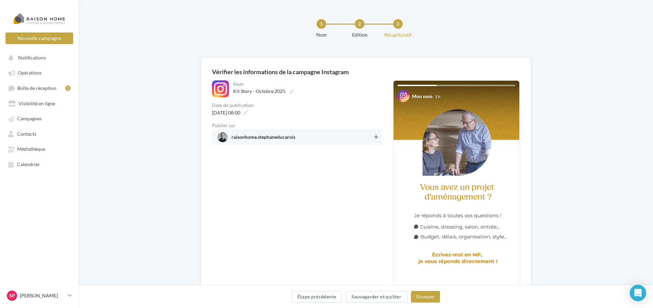
click at [375, 139] on icon at bounding box center [376, 137] width 4 height 5
click at [425, 299] on button "Envoyer" at bounding box center [425, 297] width 29 height 12
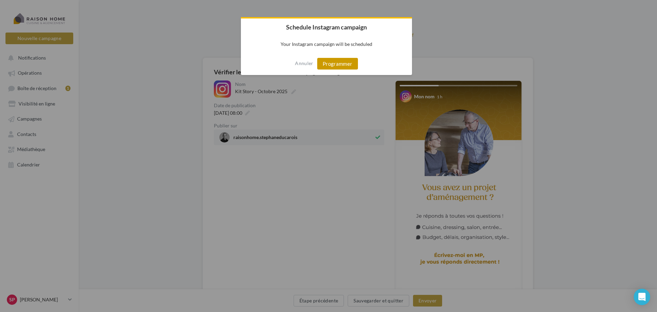
click at [338, 62] on button "Programmer" at bounding box center [337, 64] width 41 height 12
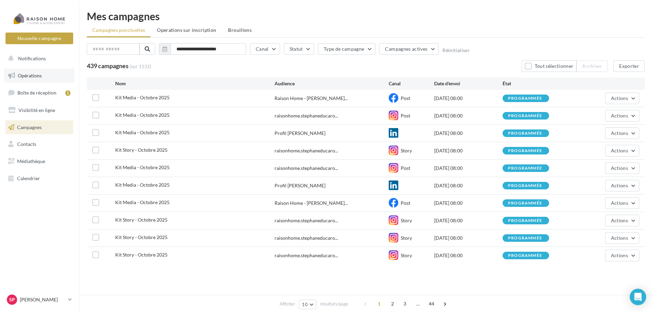
click at [44, 74] on link "Opérations" at bounding box center [39, 75] width 70 height 14
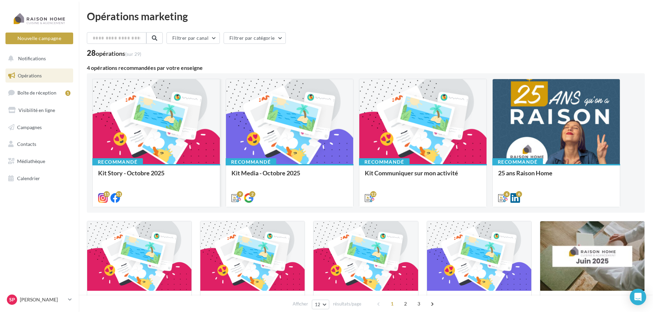
click at [146, 116] on div at bounding box center [156, 122] width 127 height 86
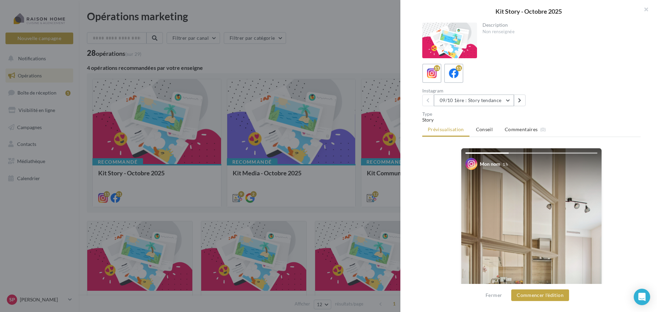
click at [507, 100] on button "09/10 1ère : Story tendance" at bounding box center [474, 100] width 80 height 12
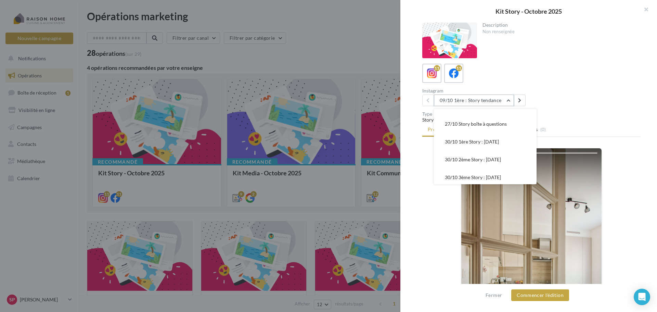
scroll to position [120, 0]
click at [475, 138] on span "30/10 1ère Story : [DATE]" at bounding box center [472, 139] width 54 height 6
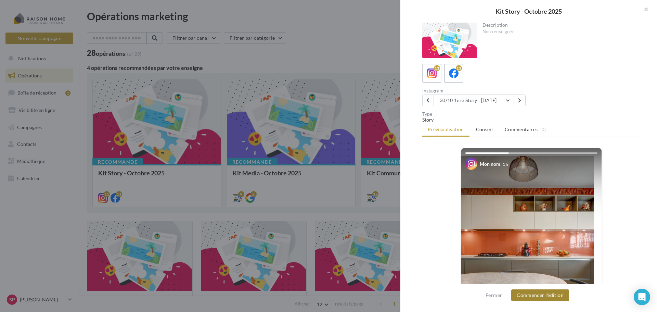
click at [542, 298] on button "Commencer l'édition" at bounding box center [540, 295] width 58 height 12
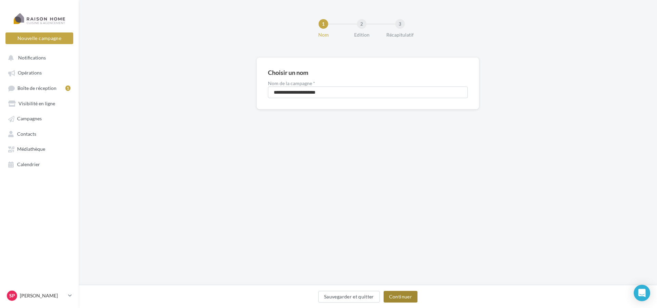
click at [402, 297] on button "Continuer" at bounding box center [400, 297] width 34 height 12
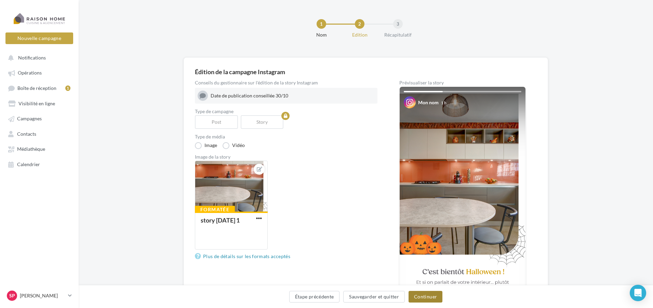
click at [419, 296] on button "Continuer" at bounding box center [426, 297] width 34 height 12
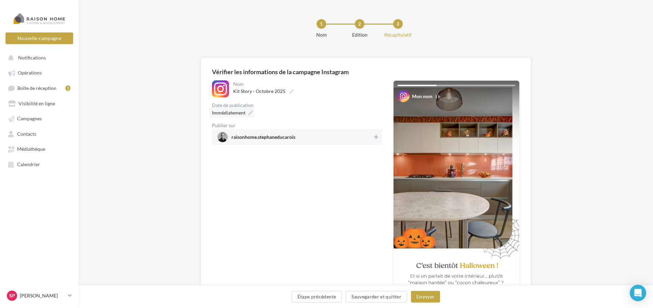
click at [243, 113] on span "Immédiatement" at bounding box center [229, 113] width 34 height 6
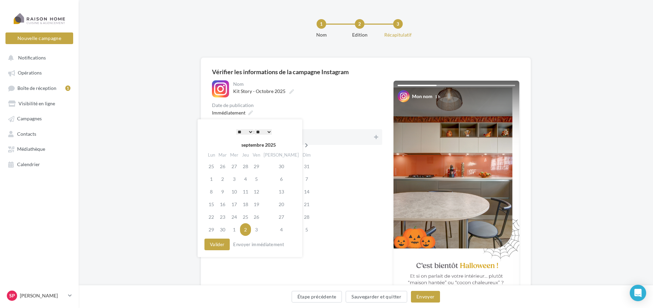
click at [302, 146] on icon at bounding box center [306, 145] width 9 height 5
click at [249, 220] on td "30" at bounding box center [245, 217] width 11 height 13
click at [249, 132] on select "* * * * * * * * * * ** ** ** ** ** ** ** ** ** ** ** ** ** **" at bounding box center [244, 131] width 17 height 5
click at [219, 244] on button "Valider" at bounding box center [217, 245] width 25 height 12
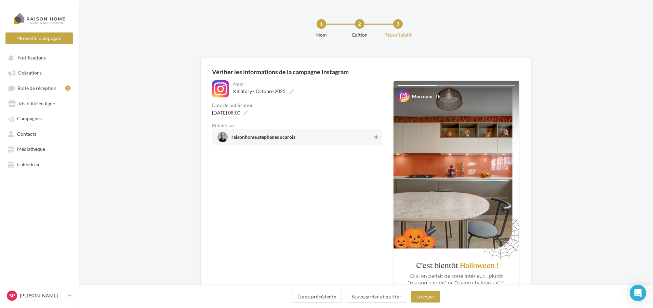
click at [377, 136] on icon at bounding box center [376, 137] width 4 height 5
click at [431, 296] on button "Envoyer" at bounding box center [425, 297] width 29 height 12
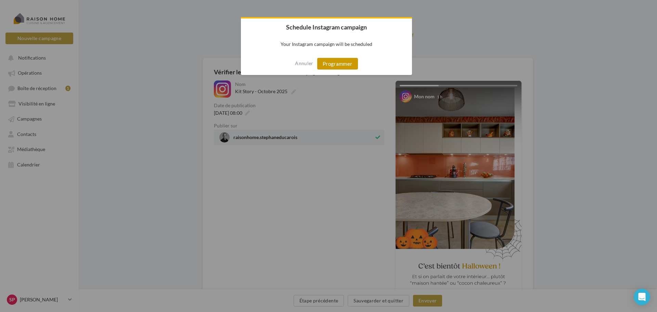
click at [344, 61] on button "Programmer" at bounding box center [337, 64] width 41 height 12
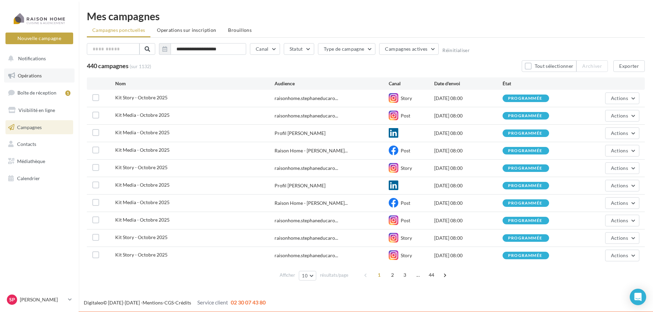
click at [39, 77] on span "Opérations" at bounding box center [30, 76] width 24 height 6
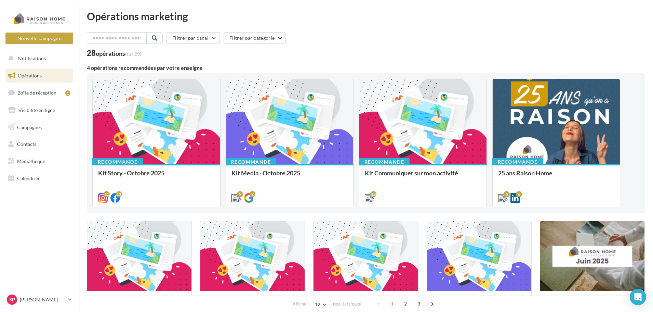
click at [131, 121] on div at bounding box center [156, 122] width 127 height 86
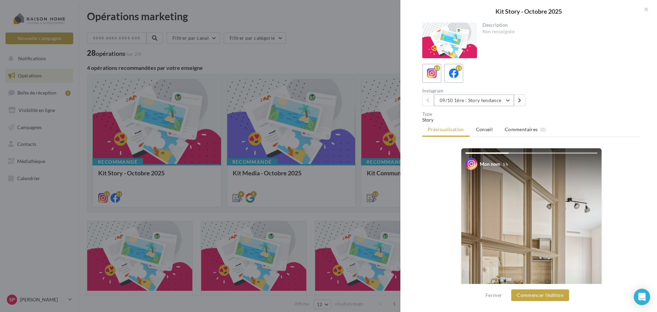
click at [509, 100] on button "09/10 1ère : Story tendance" at bounding box center [474, 100] width 80 height 12
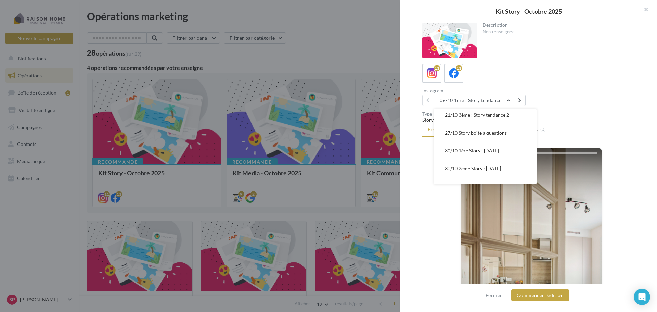
scroll to position [120, 0]
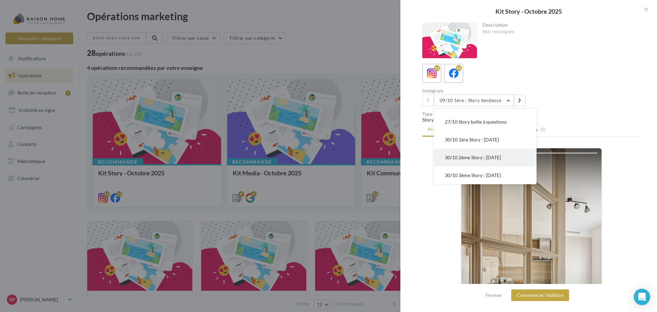
click at [501, 159] on span "30/10 2ème Story : Halloween" at bounding box center [473, 157] width 56 height 6
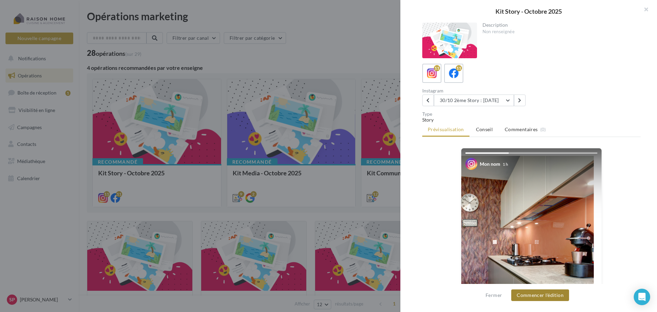
click at [542, 296] on button "Commencer l'édition" at bounding box center [540, 295] width 58 height 12
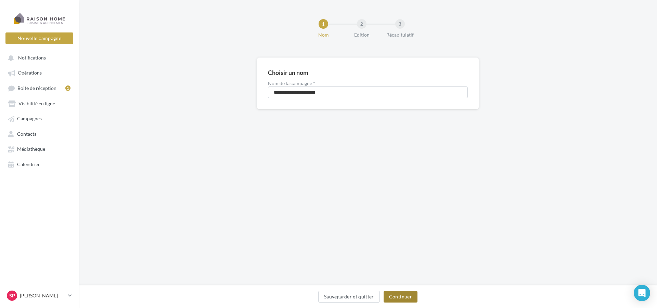
click at [400, 297] on button "Continuer" at bounding box center [400, 297] width 34 height 12
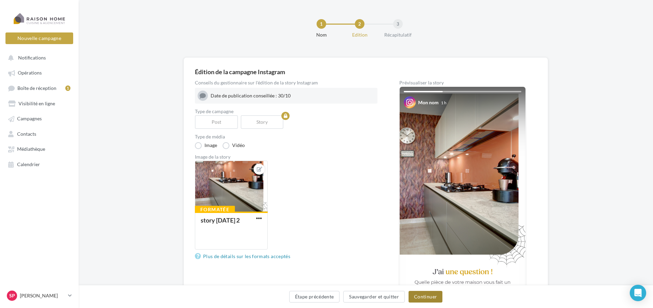
click at [422, 295] on button "Continuer" at bounding box center [426, 297] width 34 height 12
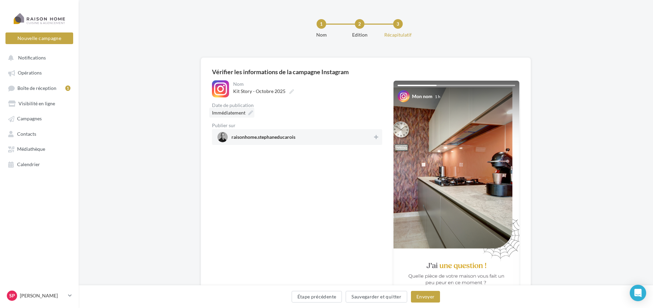
click at [241, 114] on span "Immédiatement" at bounding box center [229, 113] width 34 height 6
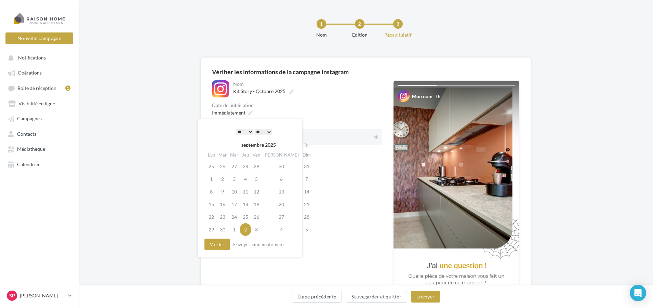
click at [249, 130] on select "* * * * * * * * * * ** ** ** ** ** ** ** ** ** ** ** ** ** **" at bounding box center [244, 131] width 17 height 5
click at [302, 144] on icon at bounding box center [306, 145] width 9 height 5
click at [247, 223] on td "30" at bounding box center [245, 217] width 11 height 13
click at [222, 245] on button "Valider" at bounding box center [217, 245] width 25 height 12
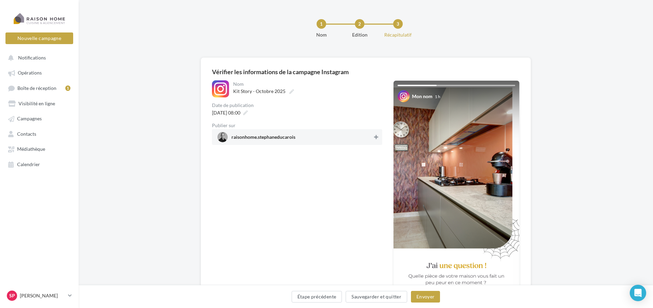
click at [376, 135] on icon at bounding box center [376, 137] width 4 height 5
click at [425, 298] on button "Envoyer" at bounding box center [425, 297] width 29 height 12
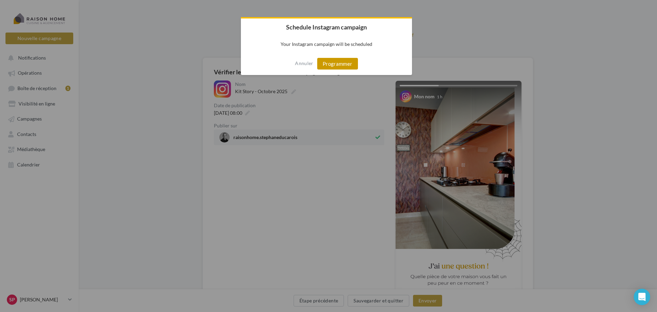
click at [343, 67] on button "Programmer" at bounding box center [337, 64] width 41 height 12
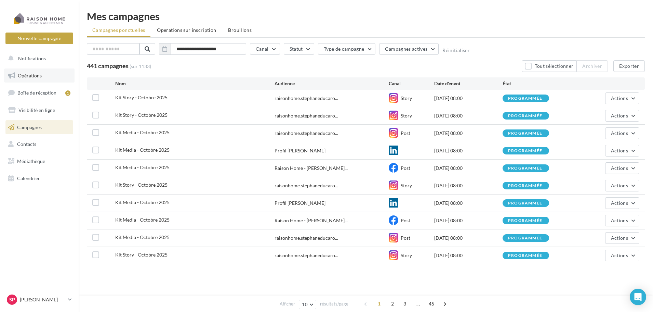
click at [43, 81] on link "Opérations" at bounding box center [39, 75] width 70 height 14
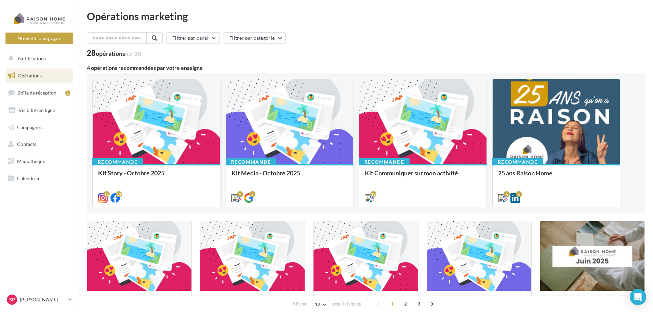
click at [139, 103] on div at bounding box center [156, 122] width 127 height 86
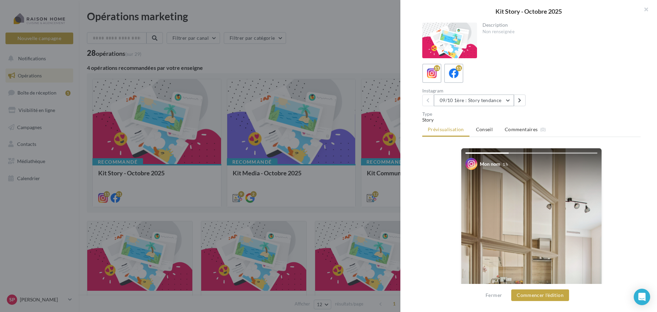
click at [510, 100] on button "09/10 1ère : Story tendance" at bounding box center [474, 100] width 80 height 12
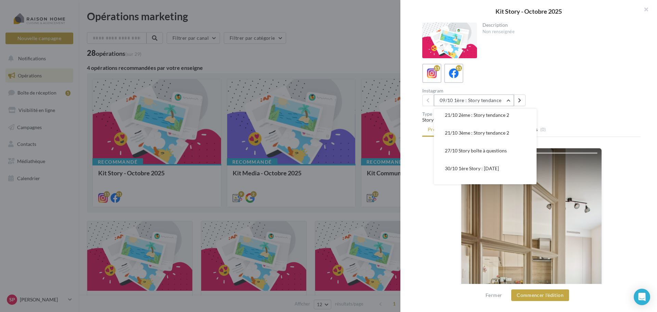
scroll to position [120, 0]
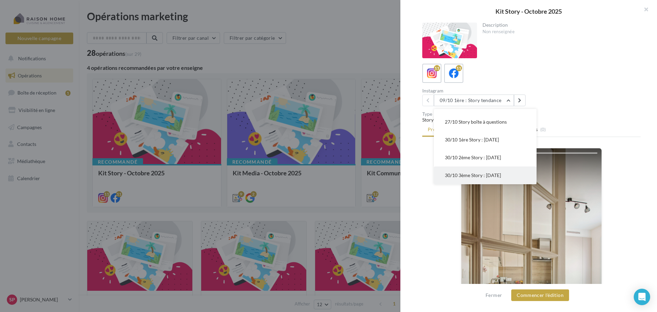
click at [494, 175] on span "30/10 3ème Story : Halloween" at bounding box center [473, 175] width 56 height 6
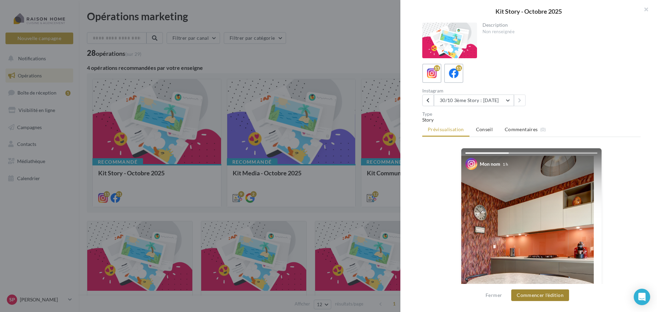
click at [549, 295] on button "Commencer l'édition" at bounding box center [540, 295] width 58 height 12
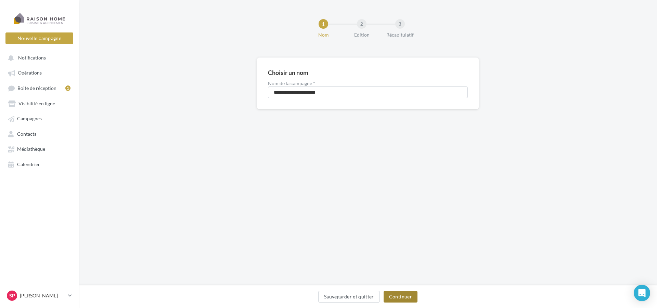
click at [399, 295] on button "Continuer" at bounding box center [400, 297] width 34 height 12
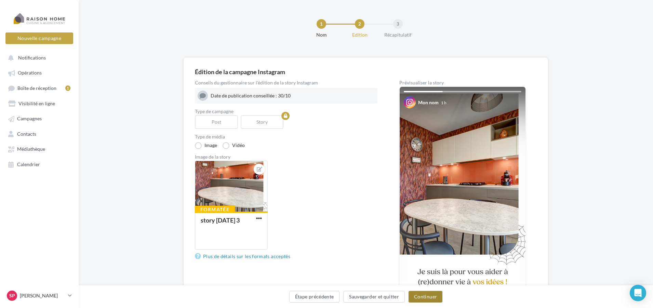
click at [426, 301] on button "Continuer" at bounding box center [426, 297] width 34 height 12
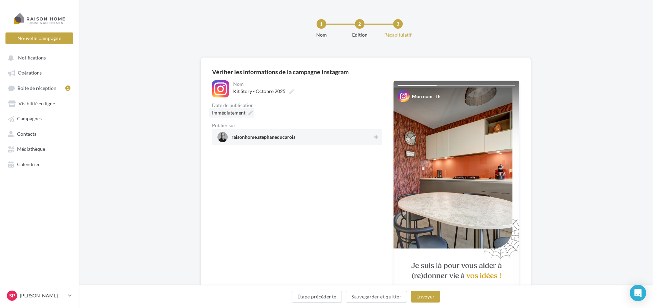
click at [238, 111] on span "Immédiatement" at bounding box center [229, 113] width 34 height 6
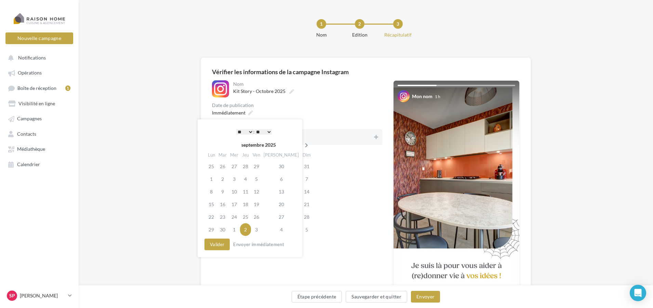
click at [302, 145] on icon at bounding box center [306, 145] width 9 height 5
click at [251, 217] on td "30" at bounding box center [245, 217] width 11 height 13
click at [249, 131] on select "* * * * * * * * * * ** ** ** ** ** ** ** ** ** ** ** ** ** **" at bounding box center [244, 131] width 17 height 5
click at [217, 245] on button "Valider" at bounding box center [217, 245] width 25 height 12
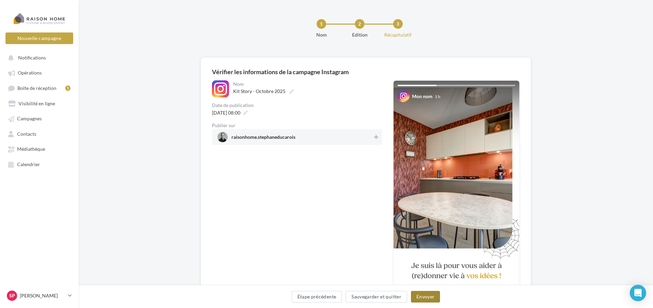
click at [429, 295] on button "Envoyer" at bounding box center [425, 297] width 29 height 12
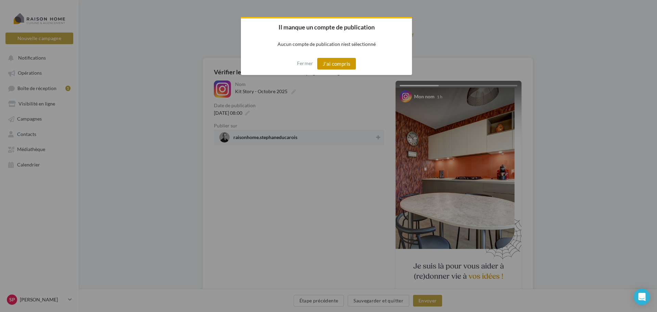
click at [337, 62] on button "J'ai compris" at bounding box center [336, 64] width 39 height 12
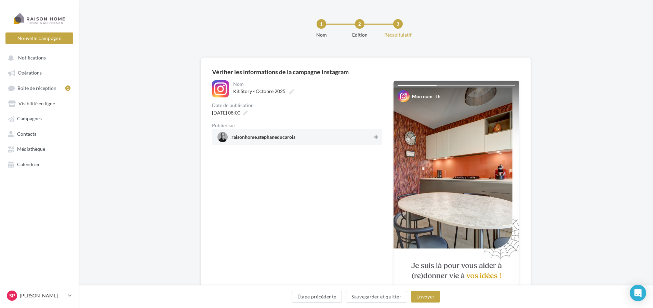
click at [374, 138] on icon at bounding box center [376, 137] width 4 height 5
click at [429, 299] on button "Envoyer" at bounding box center [425, 297] width 29 height 12
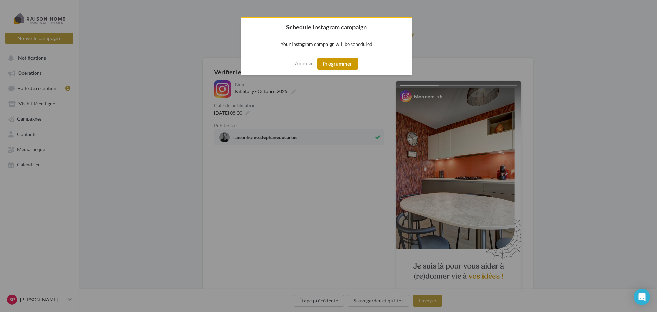
click at [328, 60] on button "Programmer" at bounding box center [337, 64] width 41 height 12
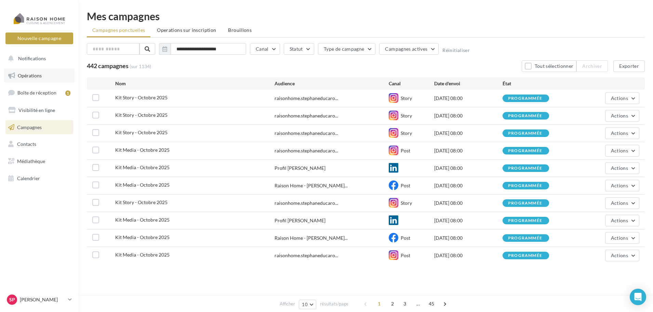
click at [30, 78] on span "Opérations" at bounding box center [30, 76] width 24 height 6
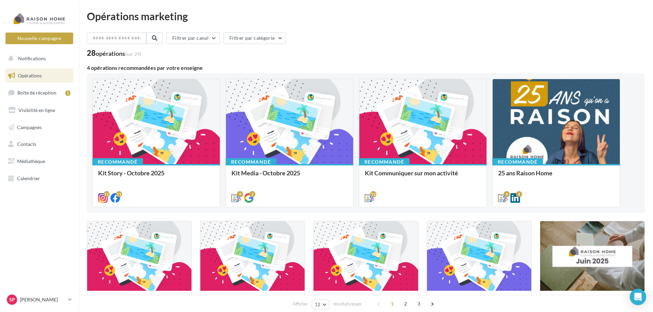
click at [32, 77] on span "Opérations" at bounding box center [30, 76] width 24 height 6
